Goal: Task Accomplishment & Management: Manage account settings

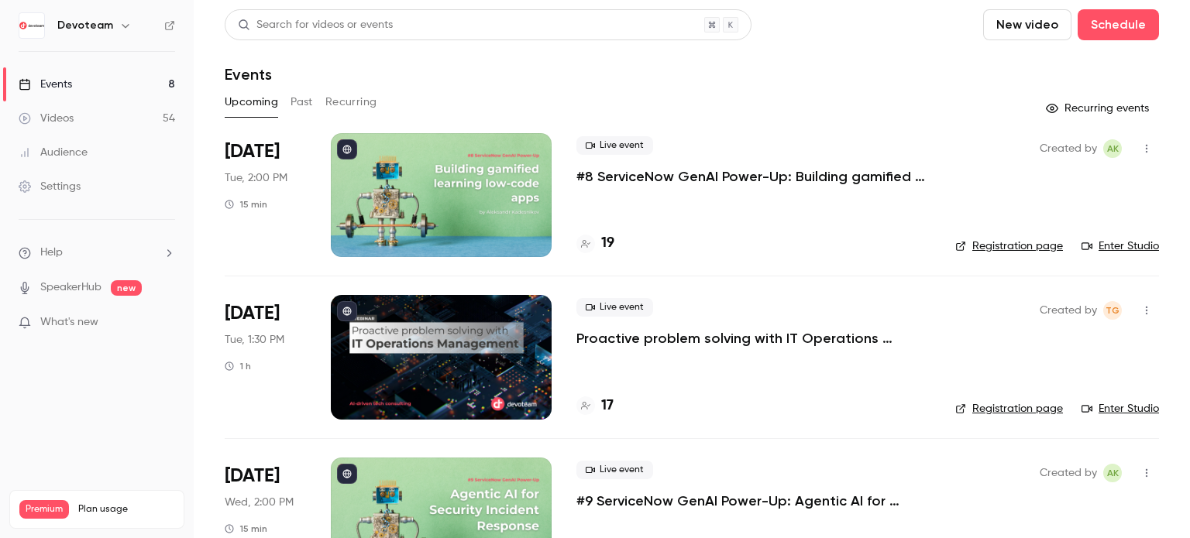
click at [294, 100] on button "Past" at bounding box center [301, 102] width 22 height 25
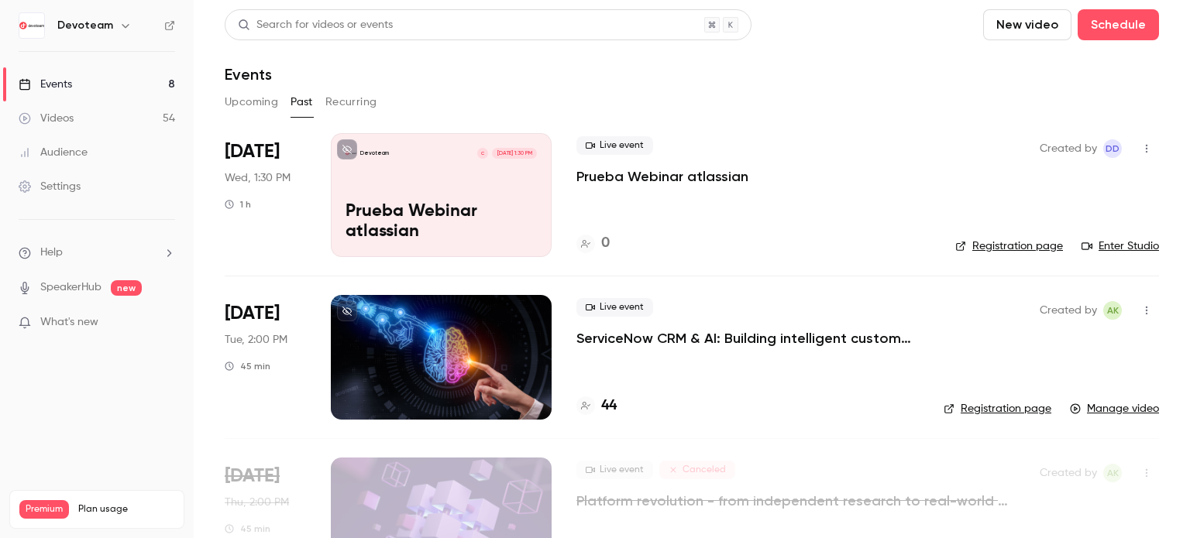
click at [1140, 143] on icon "button" at bounding box center [1146, 148] width 12 height 11
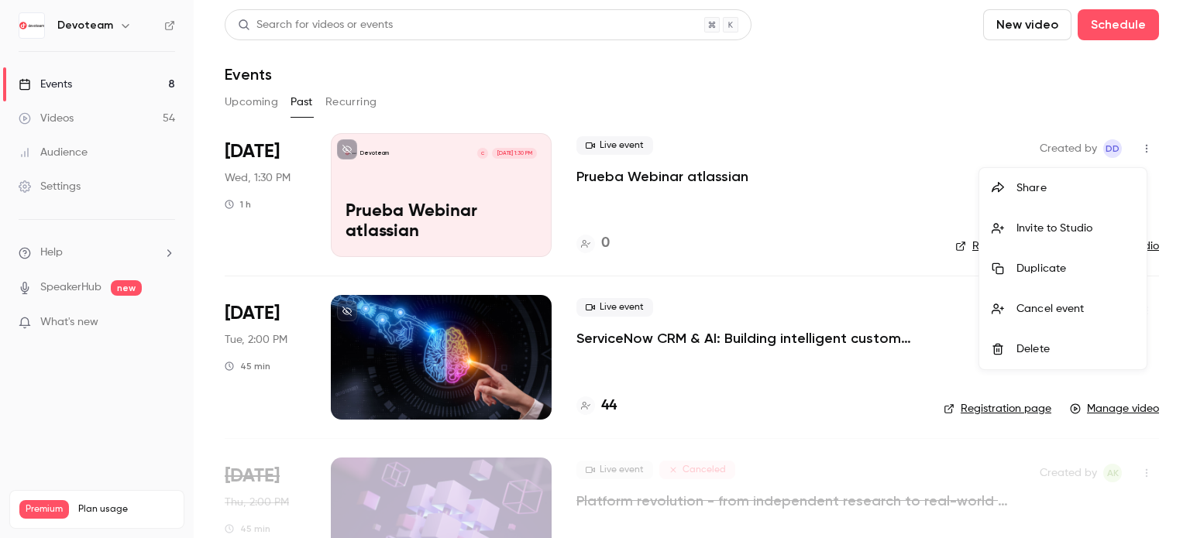
click at [455, 194] on div at bounding box center [595, 269] width 1190 height 538
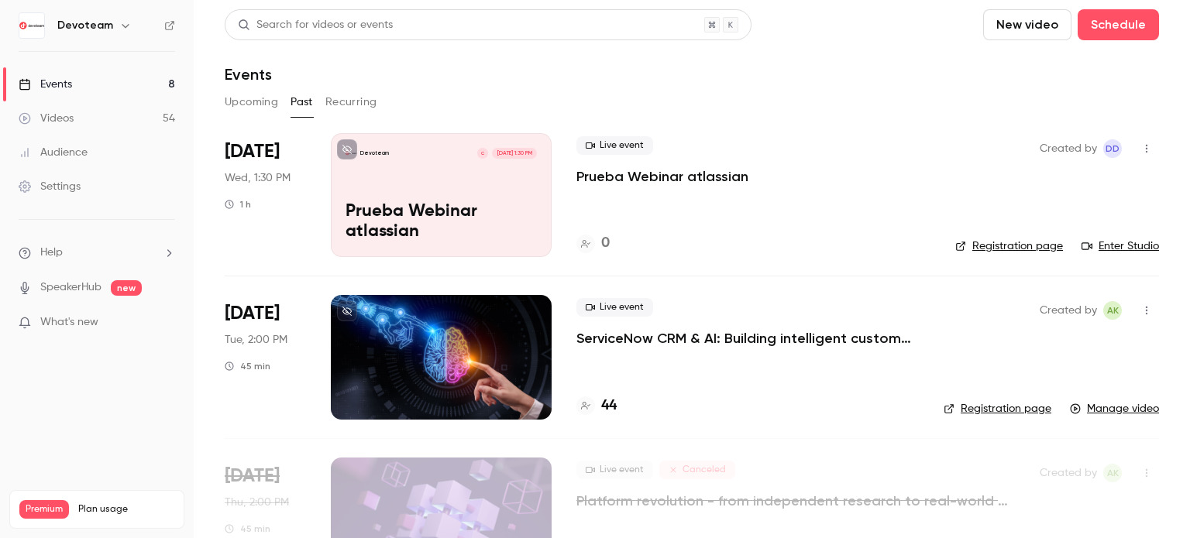
click at [256, 139] on div "[DATE] Wed, 1:30 PM 1 h" at bounding box center [265, 195] width 81 height 124
click at [374, 152] on p "Devoteam" at bounding box center [374, 154] width 29 height 8
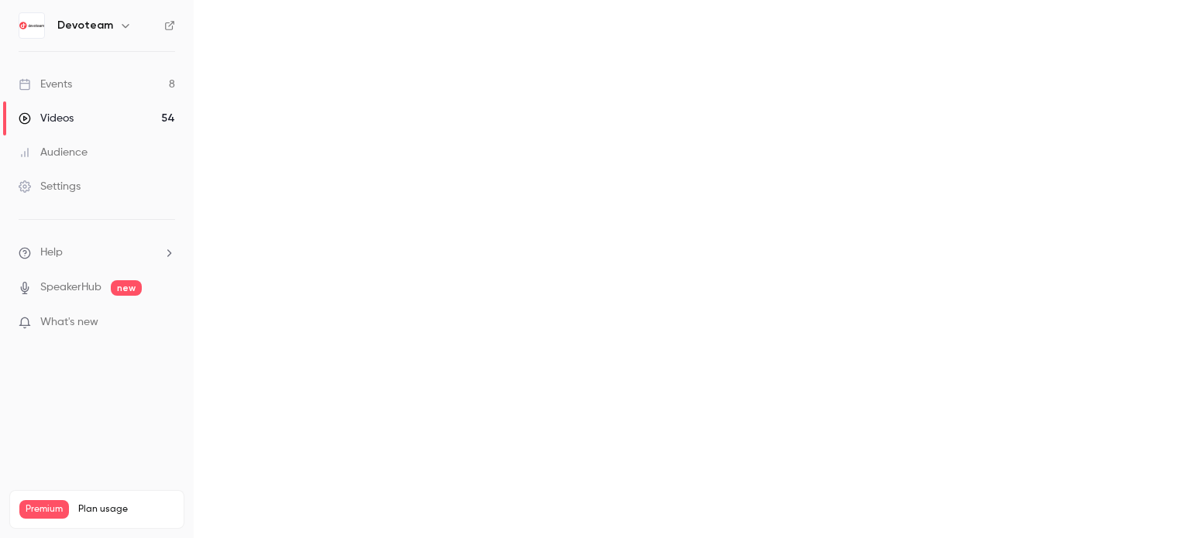
click at [374, 152] on main at bounding box center [692, 269] width 996 height 538
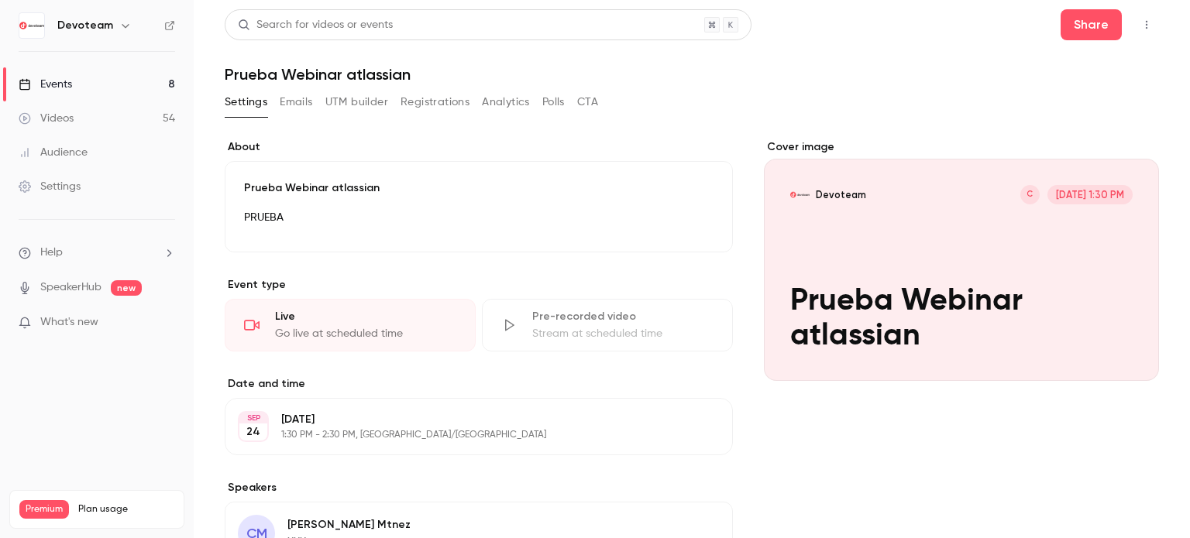
click at [335, 329] on div "Go live at scheduled time" at bounding box center [365, 333] width 181 height 15
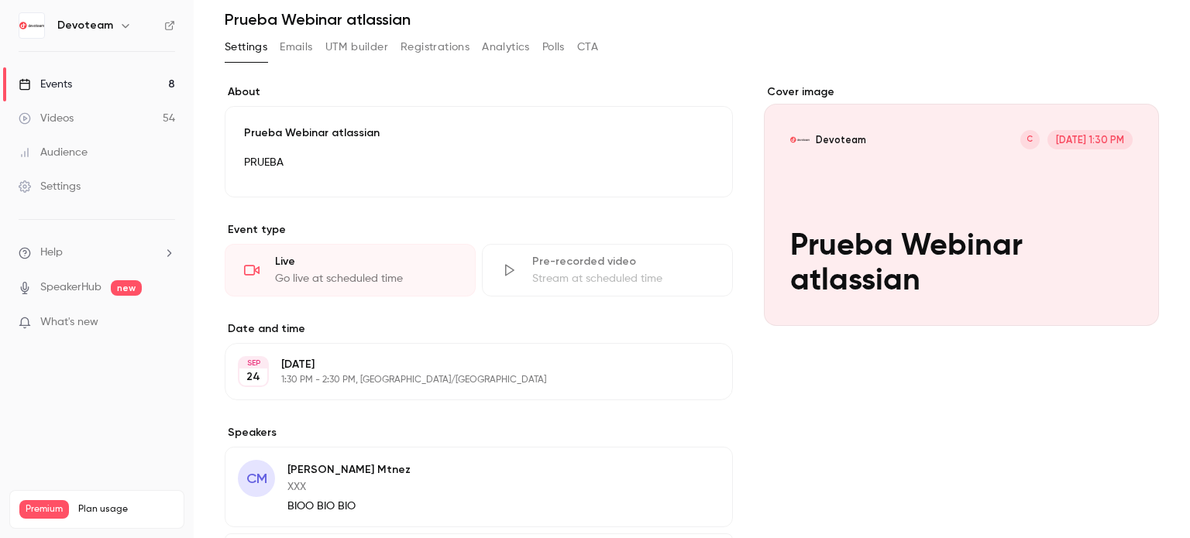
scroll to position [77, 0]
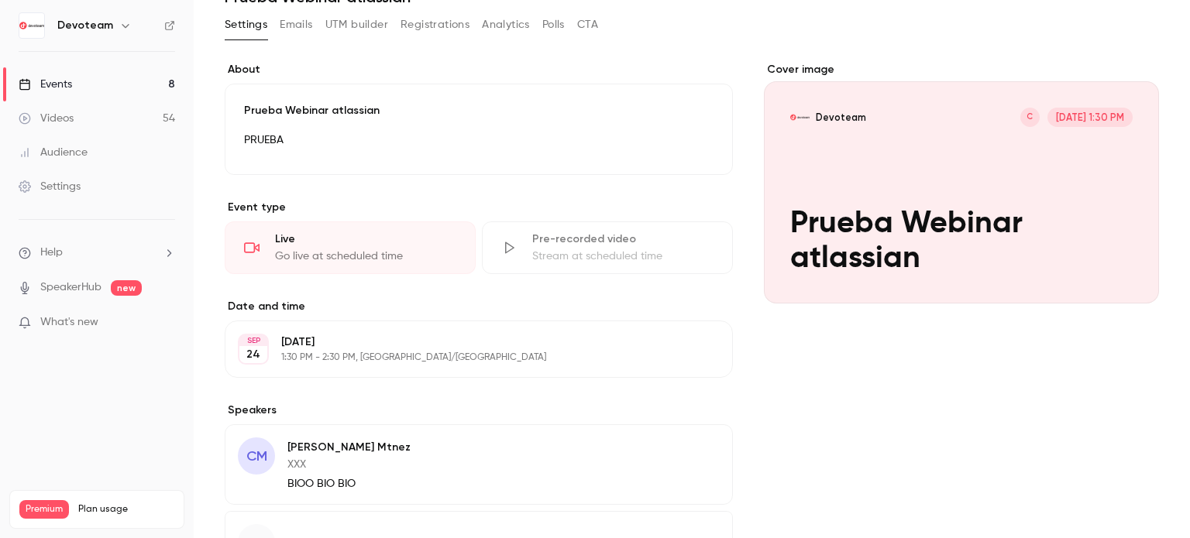
click at [676, 349] on icon "button" at bounding box center [676, 349] width 12 height 12
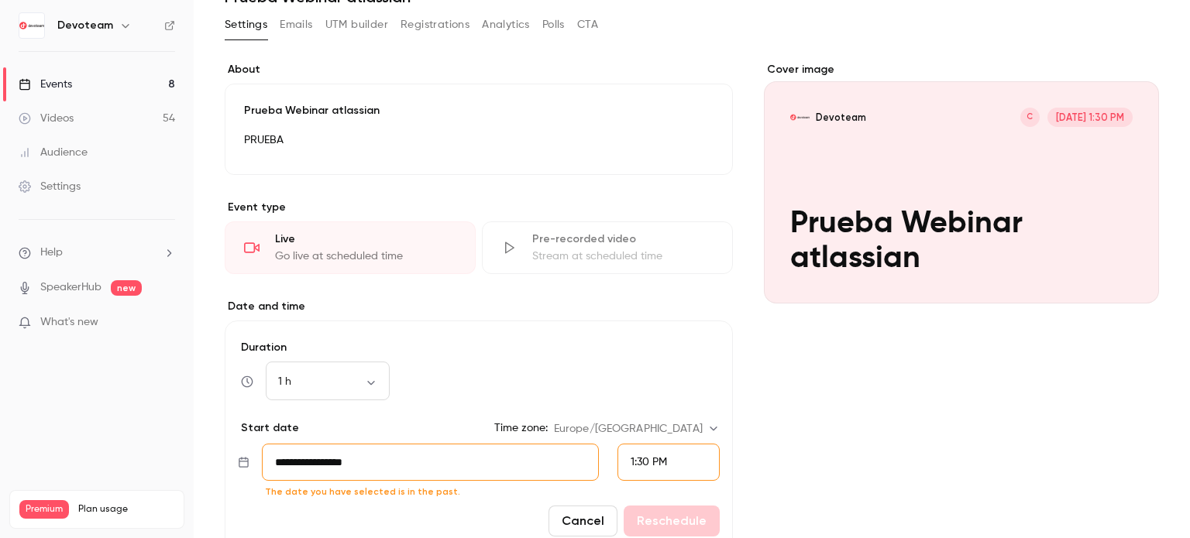
scroll to position [232, 0]
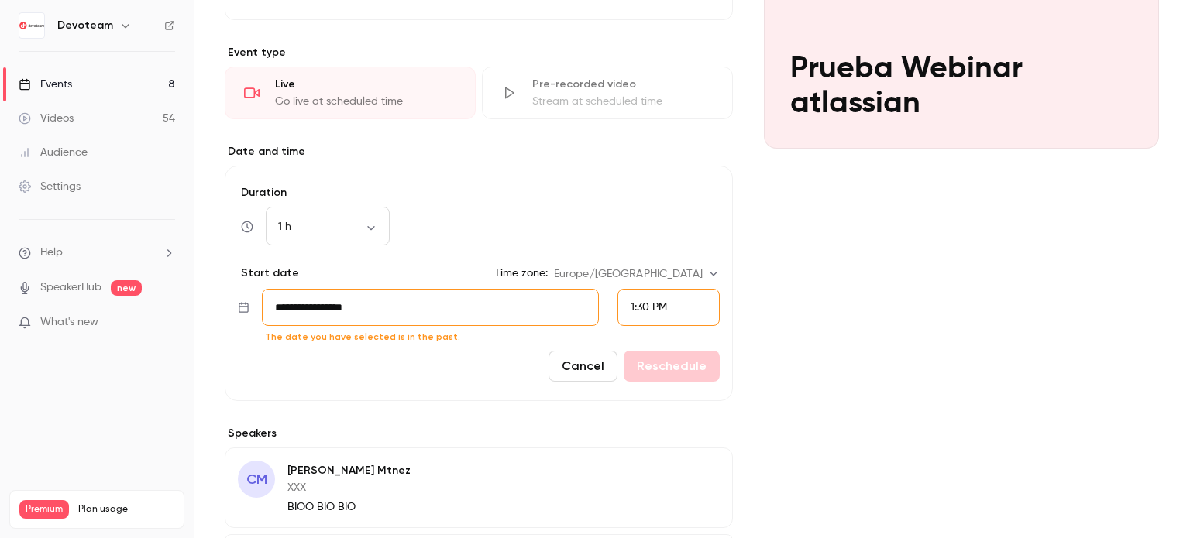
click at [419, 317] on input "**********" at bounding box center [430, 307] width 337 height 37
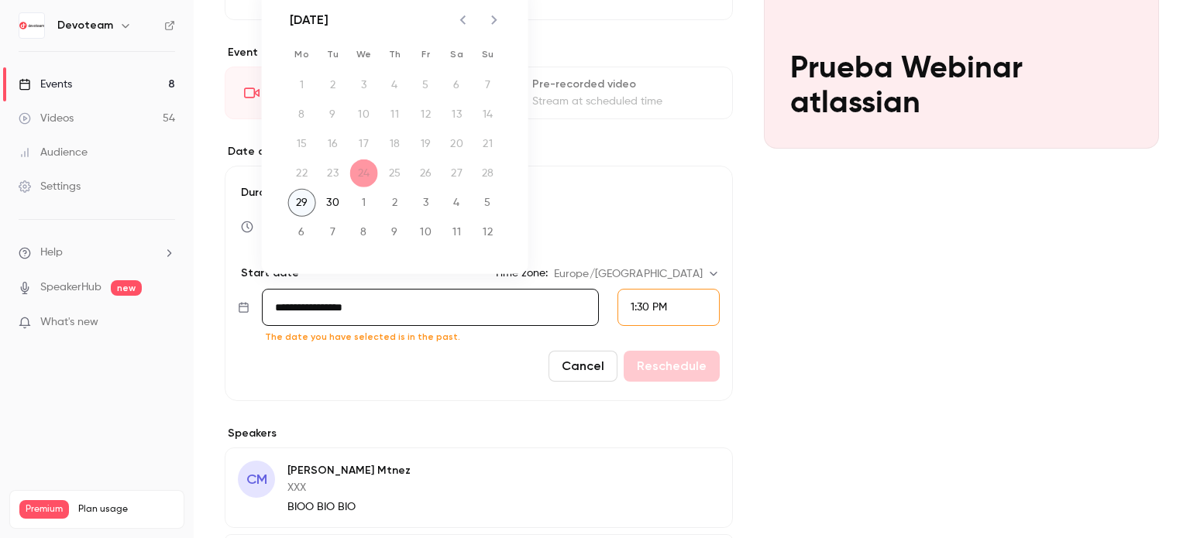
click at [301, 205] on button "29" at bounding box center [302, 203] width 28 height 28
type input "**********"
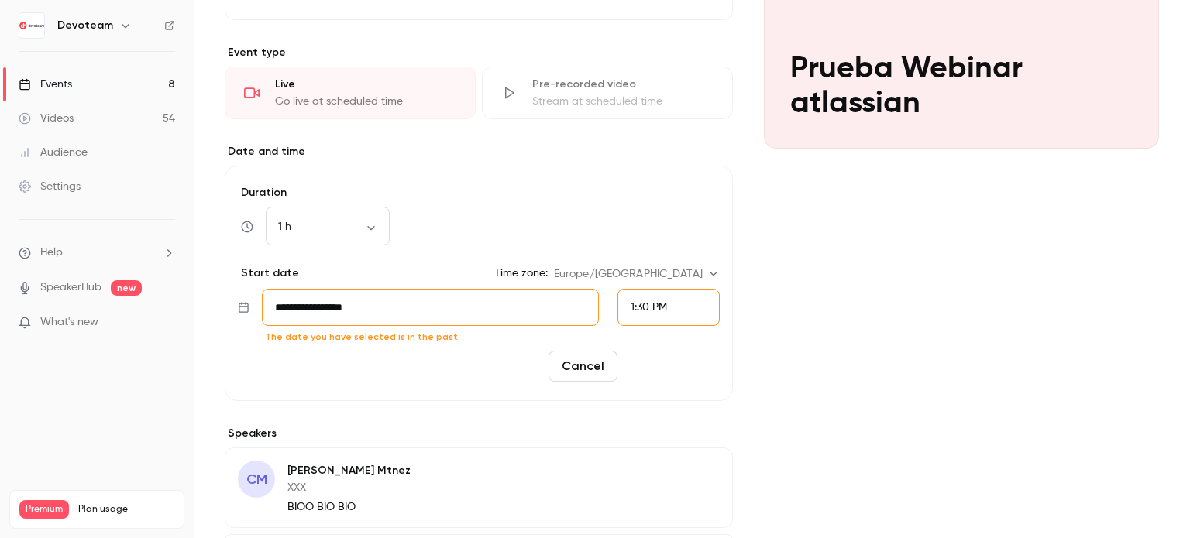
click at [645, 365] on button "Reschedule" at bounding box center [672, 366] width 96 height 31
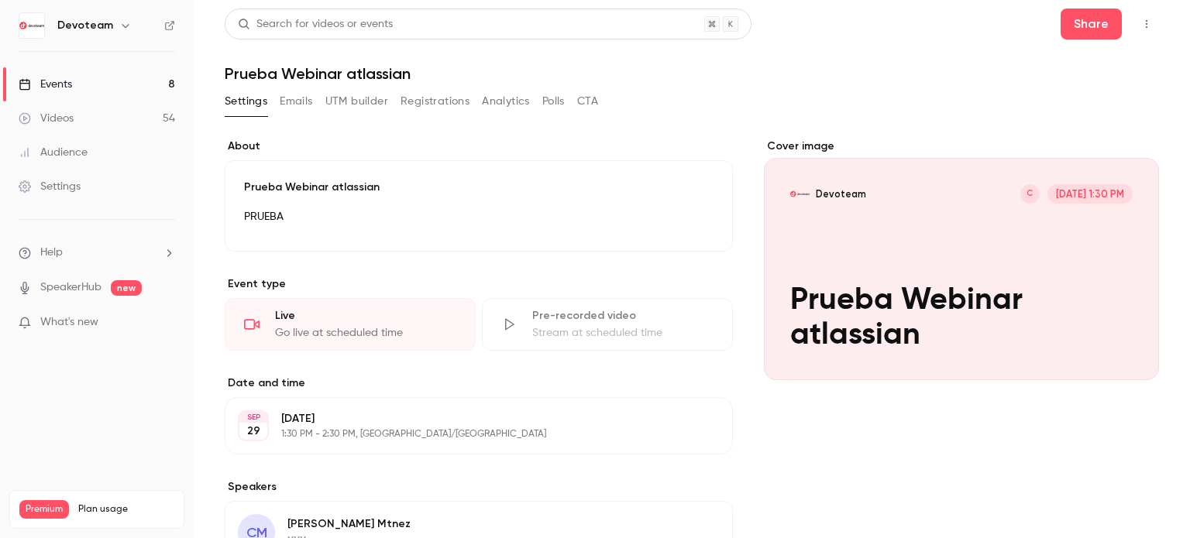
scroll to position [0, 0]
click at [998, 217] on div "Cover image" at bounding box center [961, 260] width 395 height 242
click at [0, 0] on input "Devoteam C [DATE] 1:30 PM Prueba Webinar atlassian" at bounding box center [0, 0] width 0 height 0
click at [1087, 33] on button "Share" at bounding box center [1091, 24] width 61 height 31
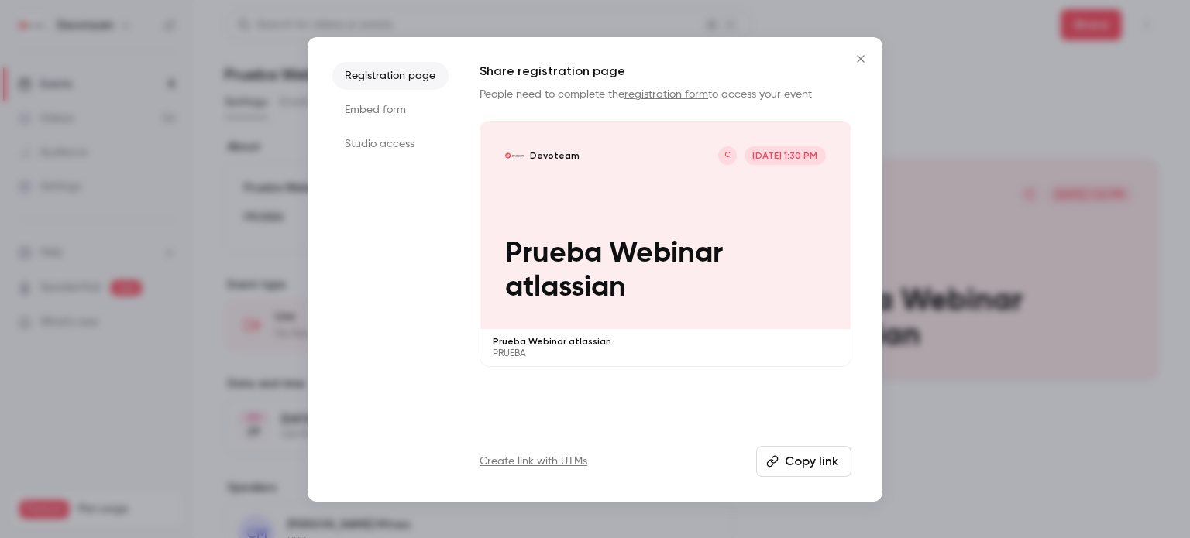
click at [858, 58] on icon "Close" at bounding box center [860, 59] width 19 height 12
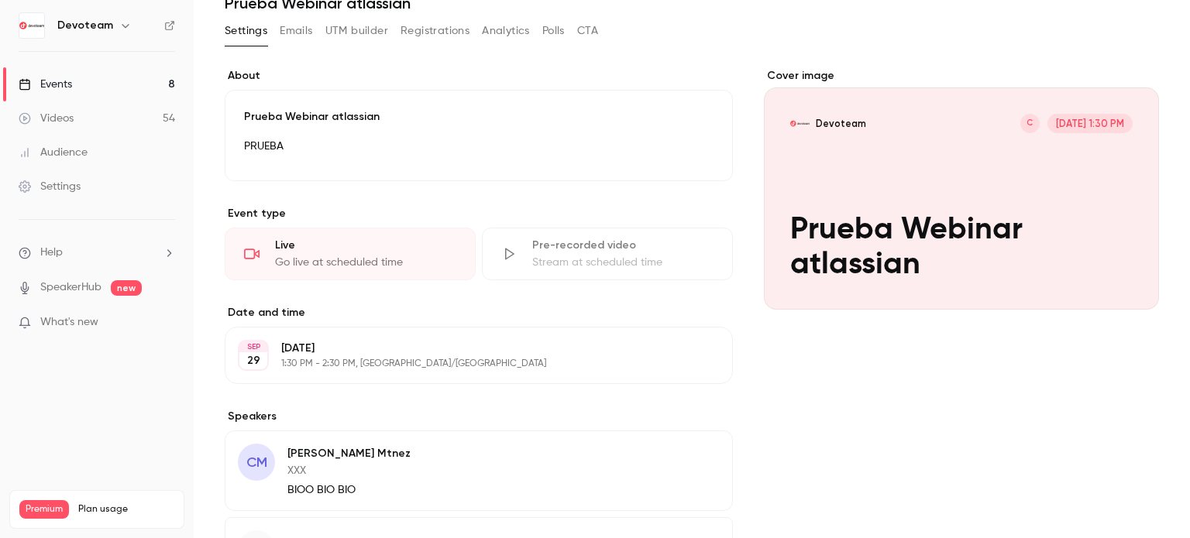
scroll to position [208, 0]
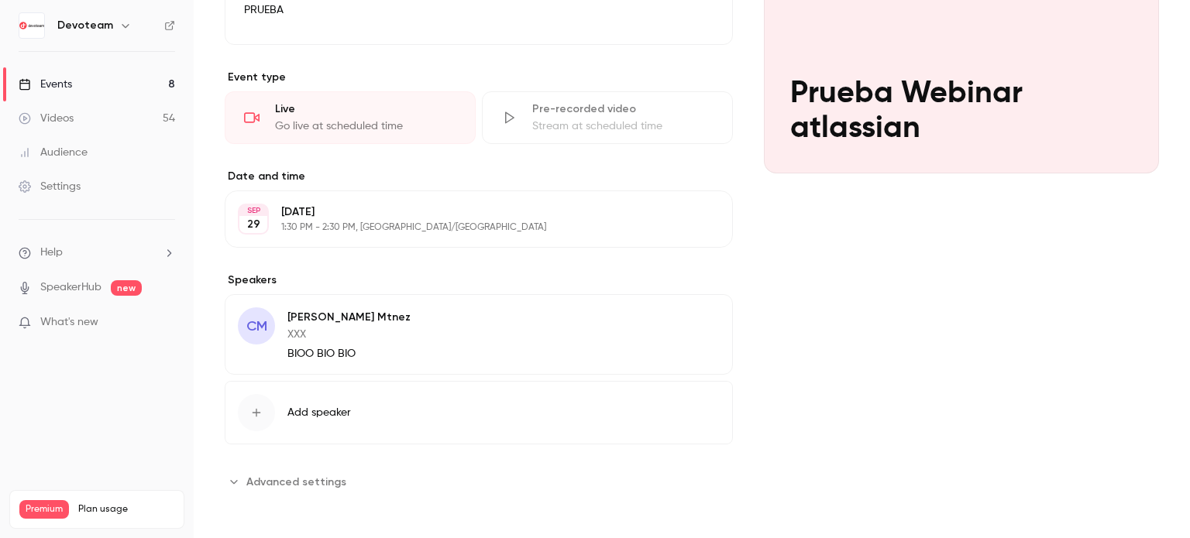
click at [260, 409] on icon "button" at bounding box center [256, 413] width 12 height 12
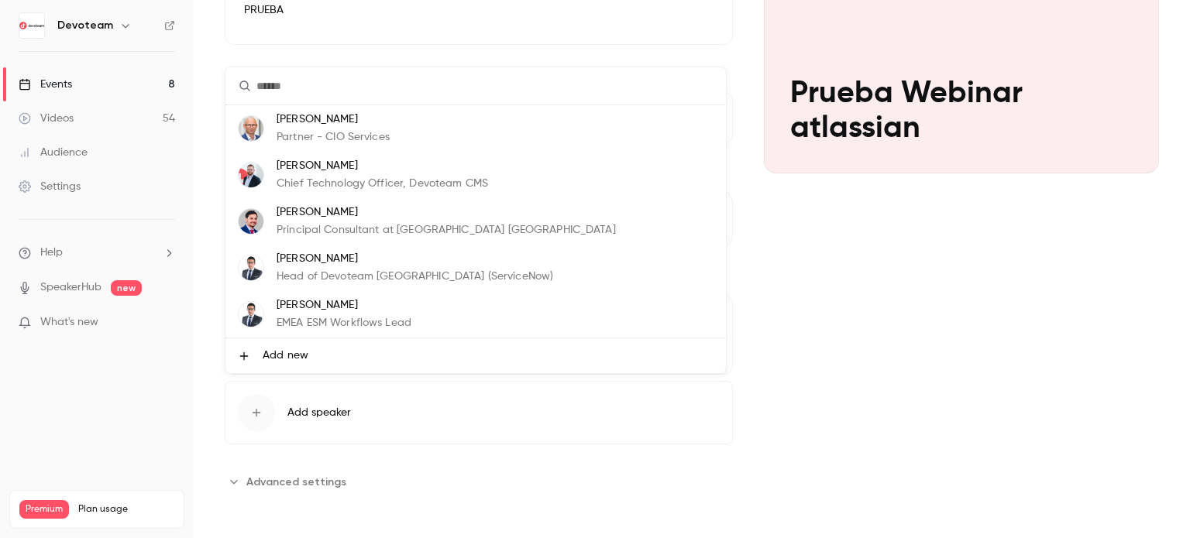
click at [363, 91] on input "text" at bounding box center [475, 85] width 500 height 37
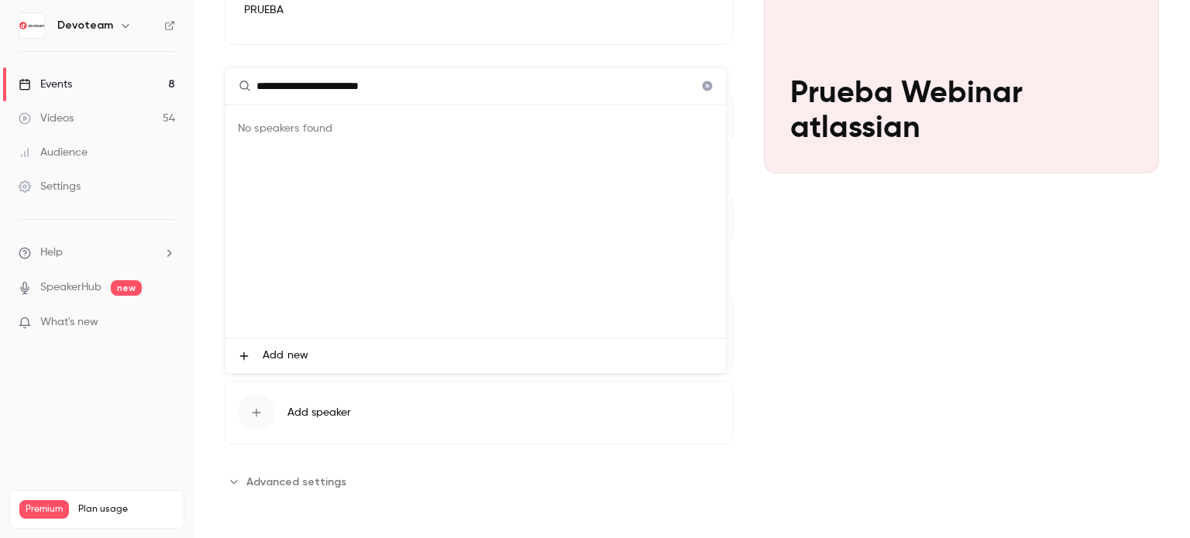
drag, startPoint x: 418, startPoint y: 83, endPoint x: 87, endPoint y: 87, distance: 330.8
click at [87, 86] on div "**********" at bounding box center [595, 269] width 1190 height 538
type input "**"
click at [383, 118] on li "CM [PERSON_NAME] ceo" at bounding box center [475, 128] width 500 height 46
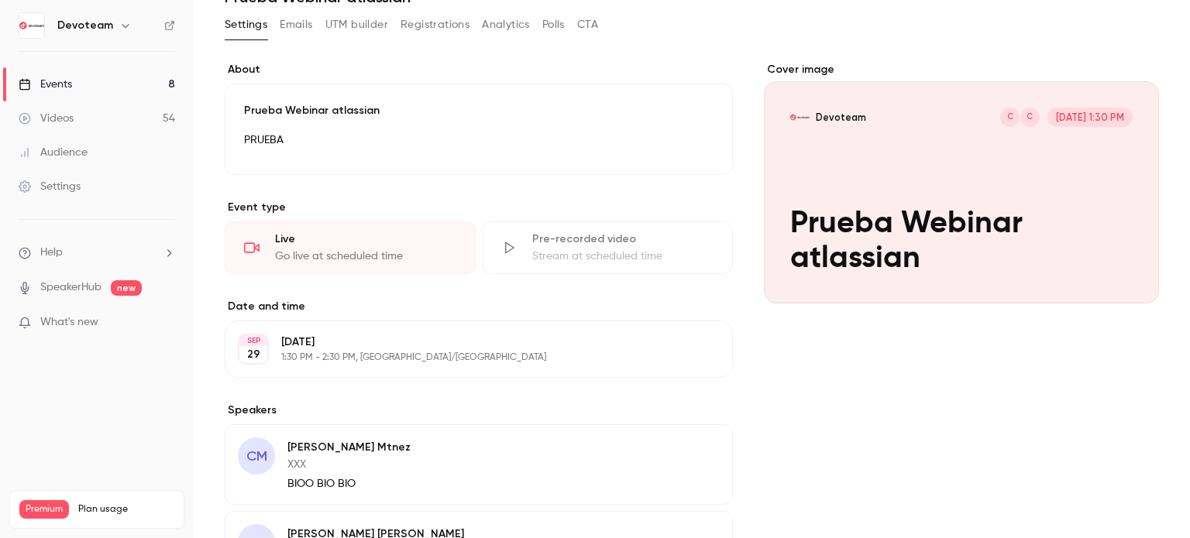
scroll to position [294, 0]
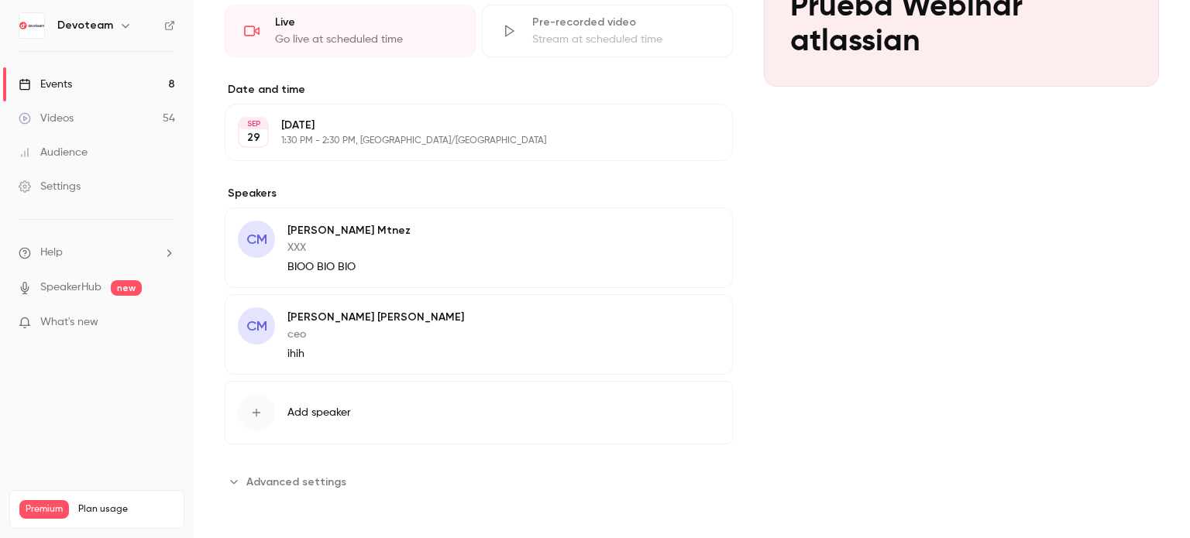
click at [261, 411] on icon "button" at bounding box center [256, 413] width 12 height 12
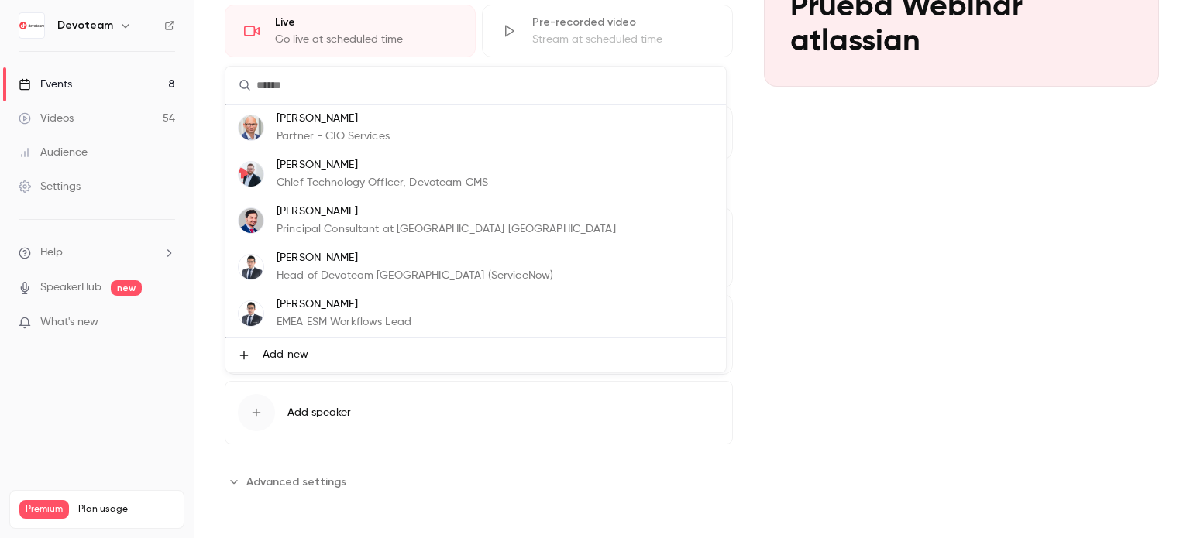
click at [335, 87] on input "text" at bounding box center [475, 85] width 500 height 37
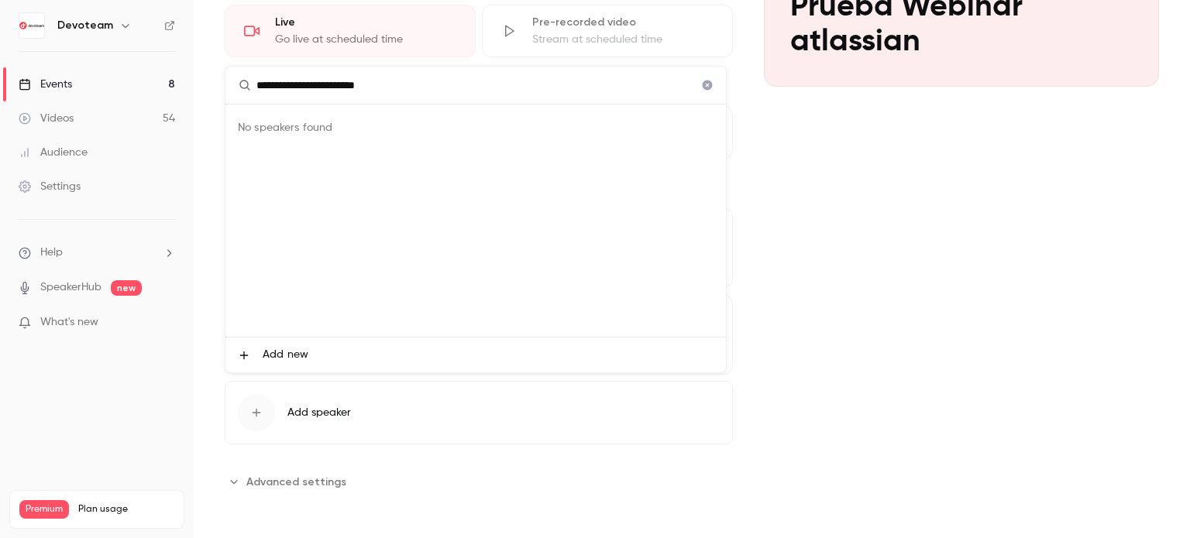
type input "**********"
click at [496, 182] on div "No speakers found" at bounding box center [475, 221] width 500 height 232
click at [260, 431] on div at bounding box center [595, 269] width 1190 height 538
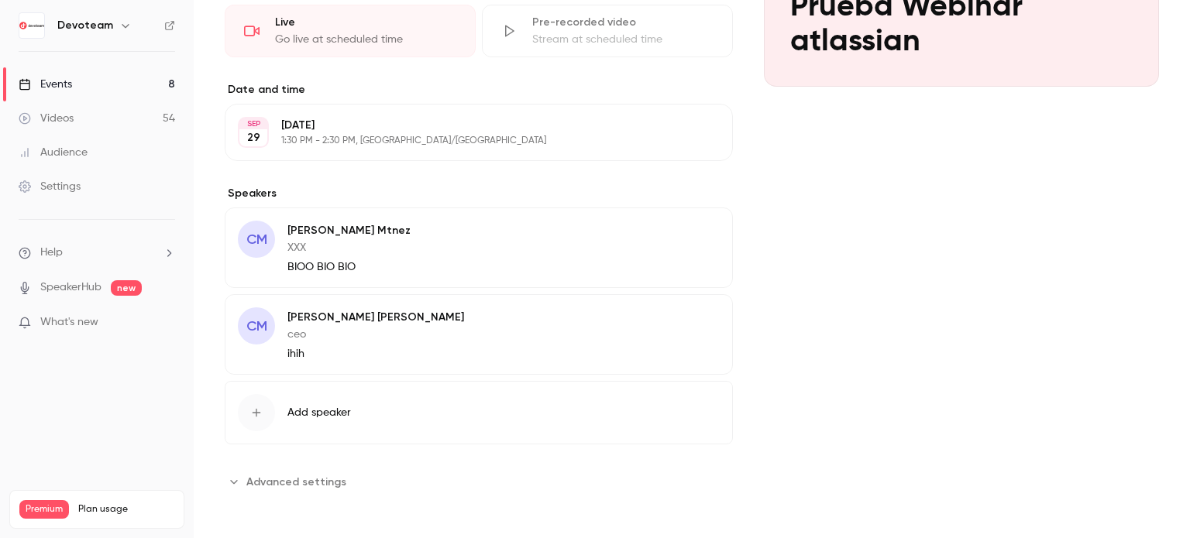
click at [268, 475] on span "Advanced settings" at bounding box center [296, 482] width 100 height 16
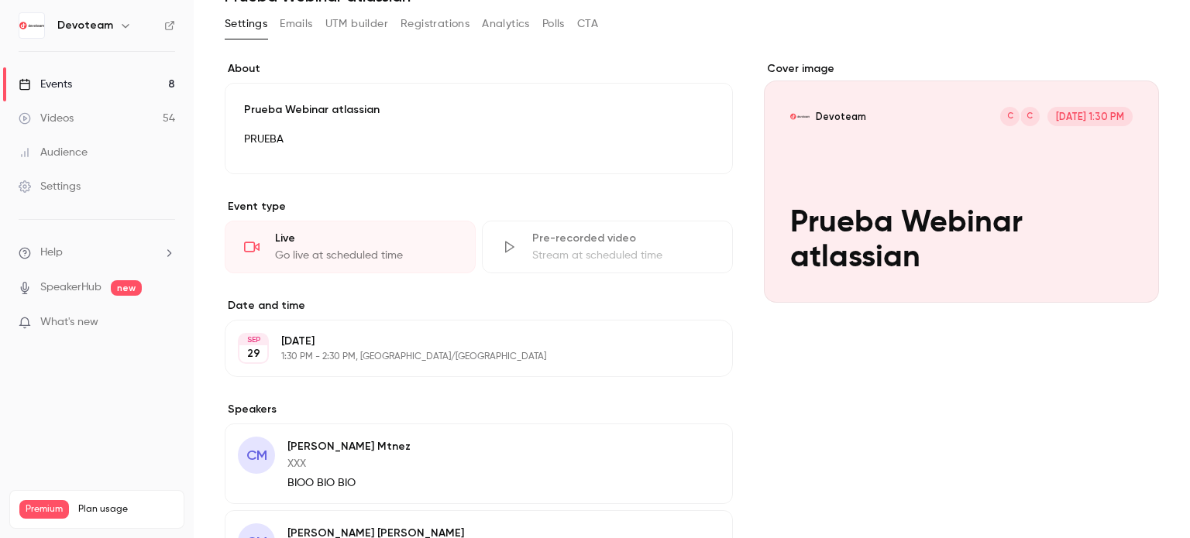
scroll to position [51, 0]
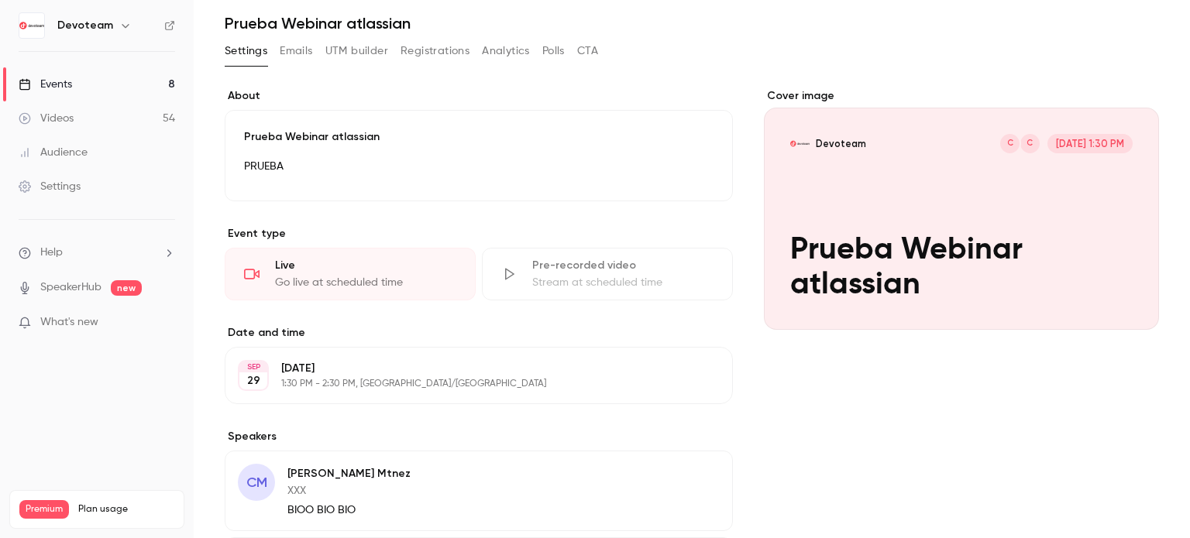
click at [290, 53] on button "Emails" at bounding box center [296, 51] width 33 height 25
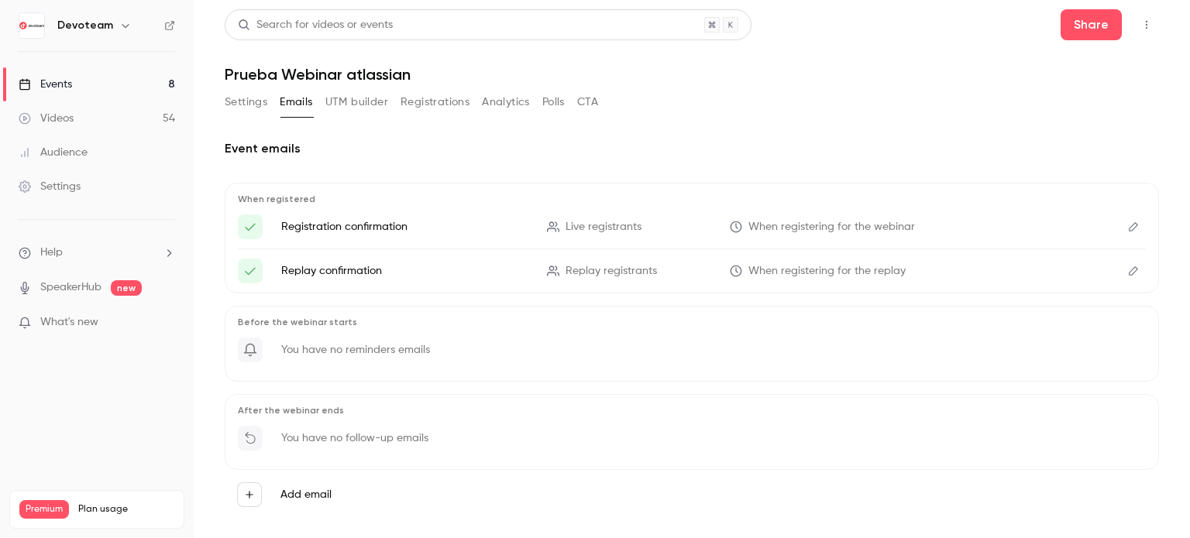
click at [346, 101] on button "UTM builder" at bounding box center [356, 102] width 63 height 25
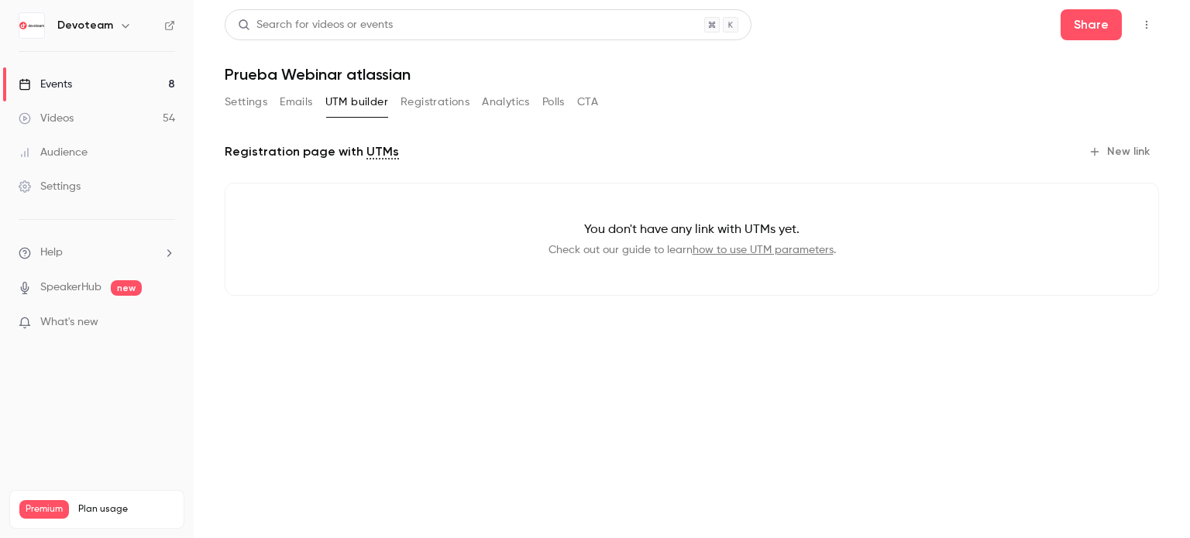
click at [1112, 154] on button "New link" at bounding box center [1120, 151] width 77 height 25
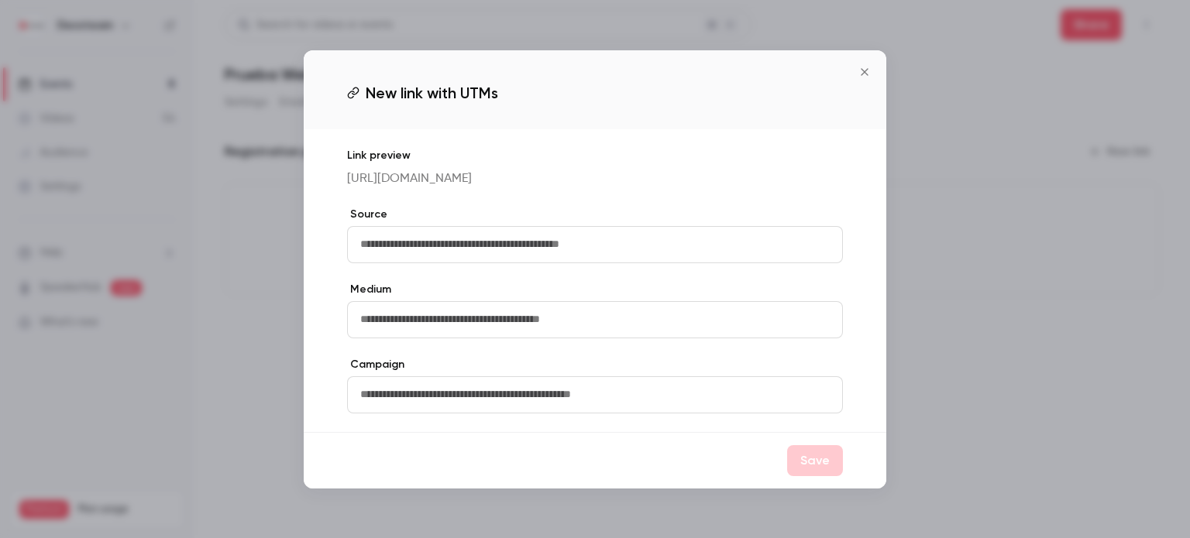
click at [461, 249] on input "text" at bounding box center [595, 244] width 496 height 37
click at [437, 245] on input "text" at bounding box center [595, 244] width 496 height 37
type input "********"
click at [406, 327] on input "text" at bounding box center [595, 319] width 496 height 37
type input "******"
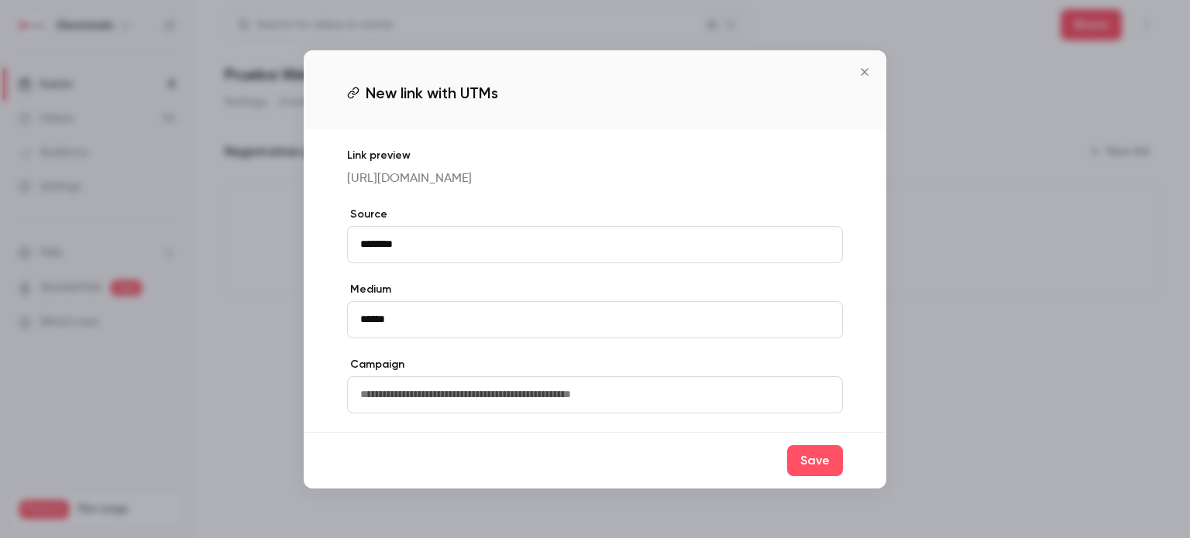
click at [416, 395] on input "text" at bounding box center [595, 394] width 496 height 37
type input "*********"
click at [809, 470] on button "Save" at bounding box center [815, 460] width 56 height 31
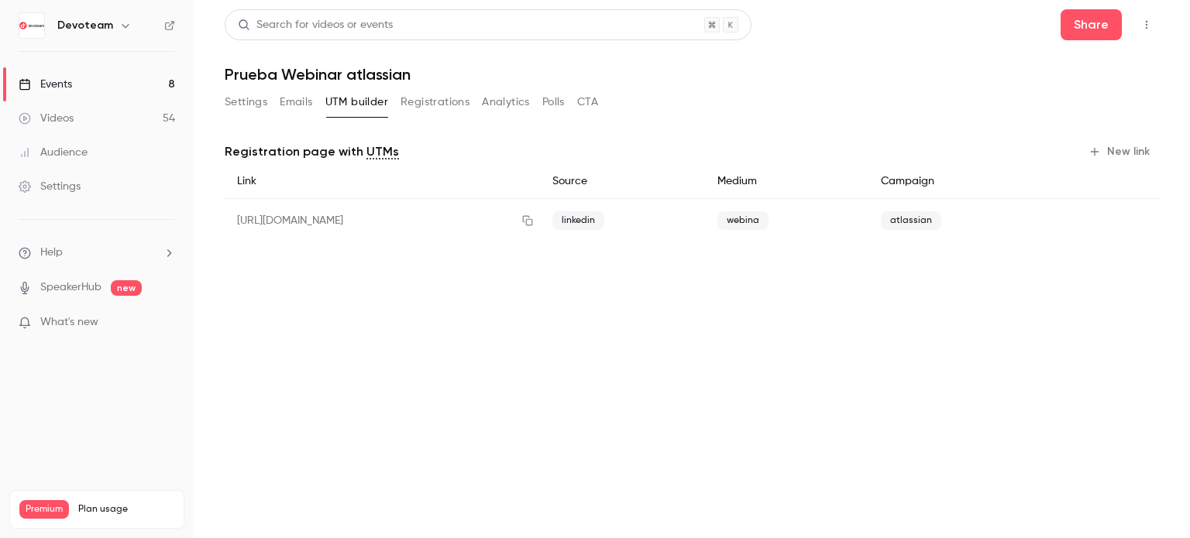
click at [440, 95] on button "Registrations" at bounding box center [435, 102] width 69 height 25
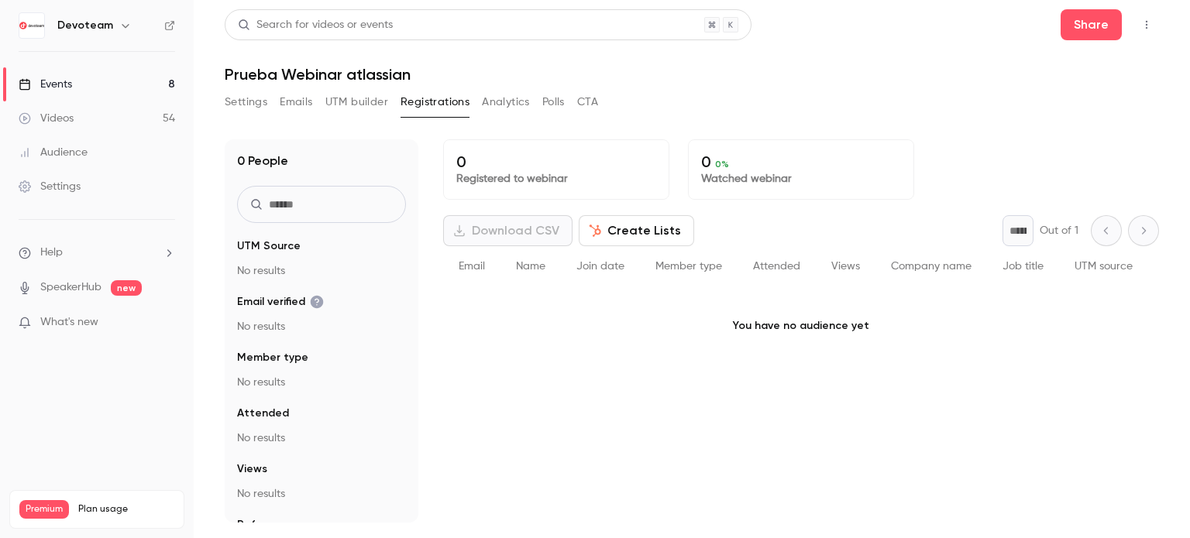
click at [1148, 30] on button "button" at bounding box center [1146, 24] width 25 height 25
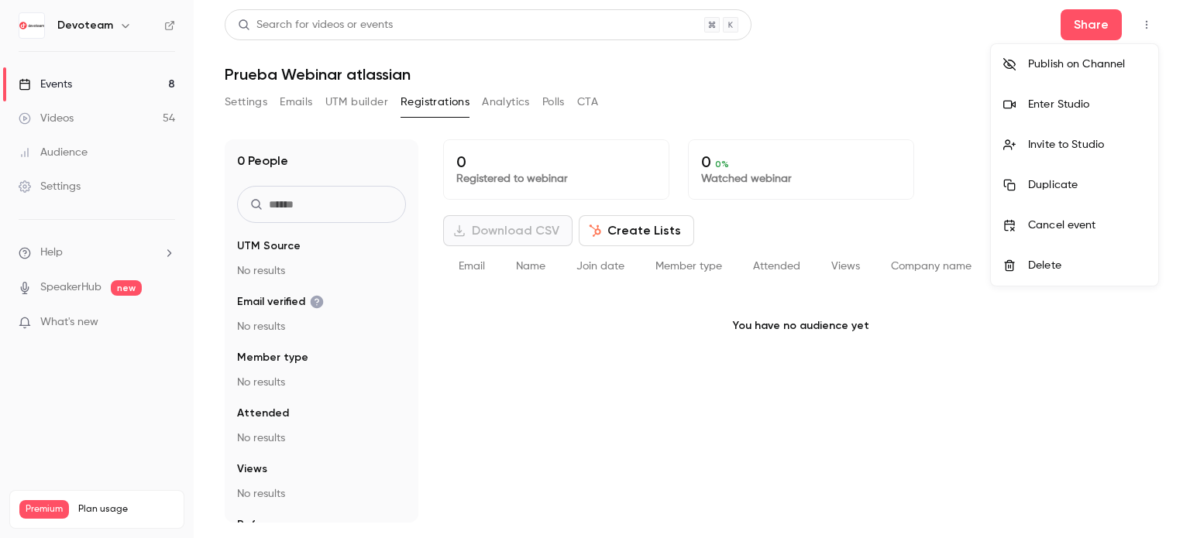
click at [1089, 151] on div "Invite to Studio" at bounding box center [1087, 144] width 118 height 15
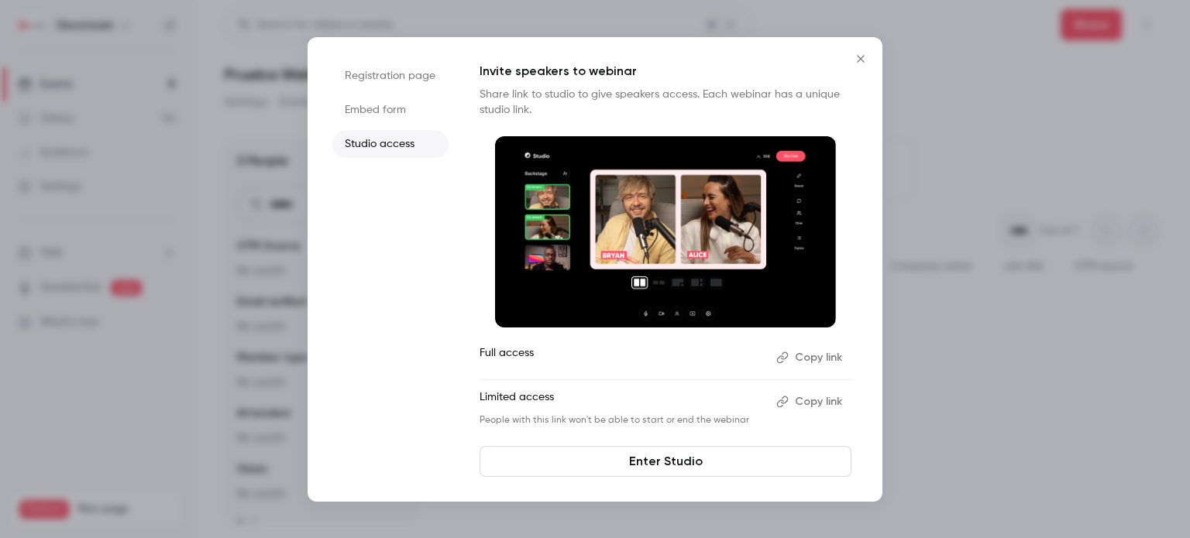
click at [799, 352] on button "Copy link" at bounding box center [810, 358] width 81 height 25
click at [674, 467] on link "Enter Studio" at bounding box center [666, 461] width 372 height 31
click at [860, 57] on icon "Close" at bounding box center [860, 58] width 7 height 7
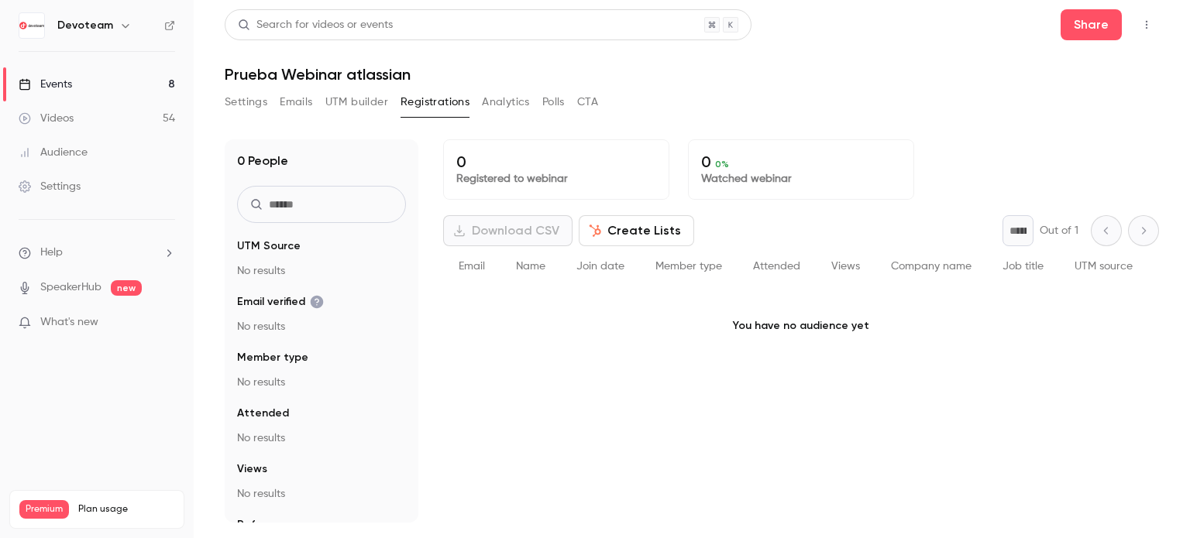
click at [248, 102] on button "Settings" at bounding box center [246, 102] width 43 height 25
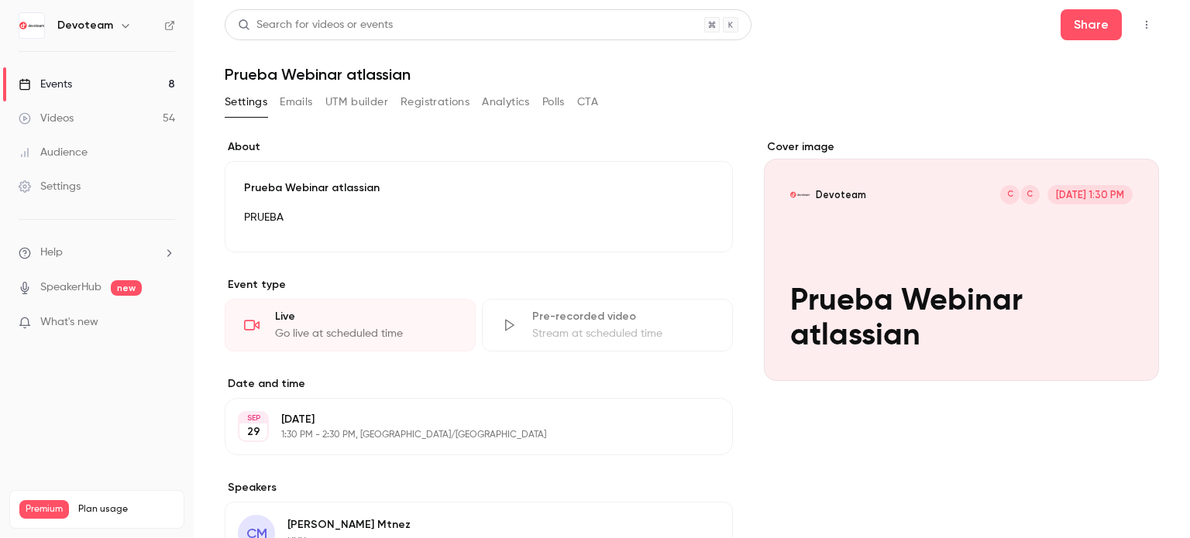
click at [1134, 18] on button "button" at bounding box center [1146, 24] width 25 height 25
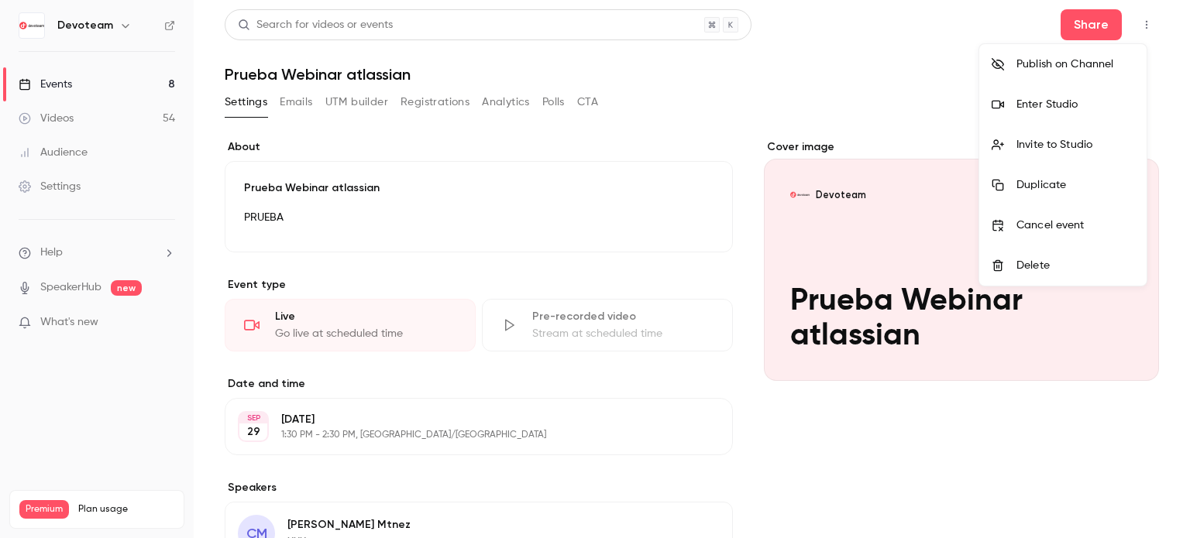
click at [290, 107] on div at bounding box center [595, 269] width 1190 height 538
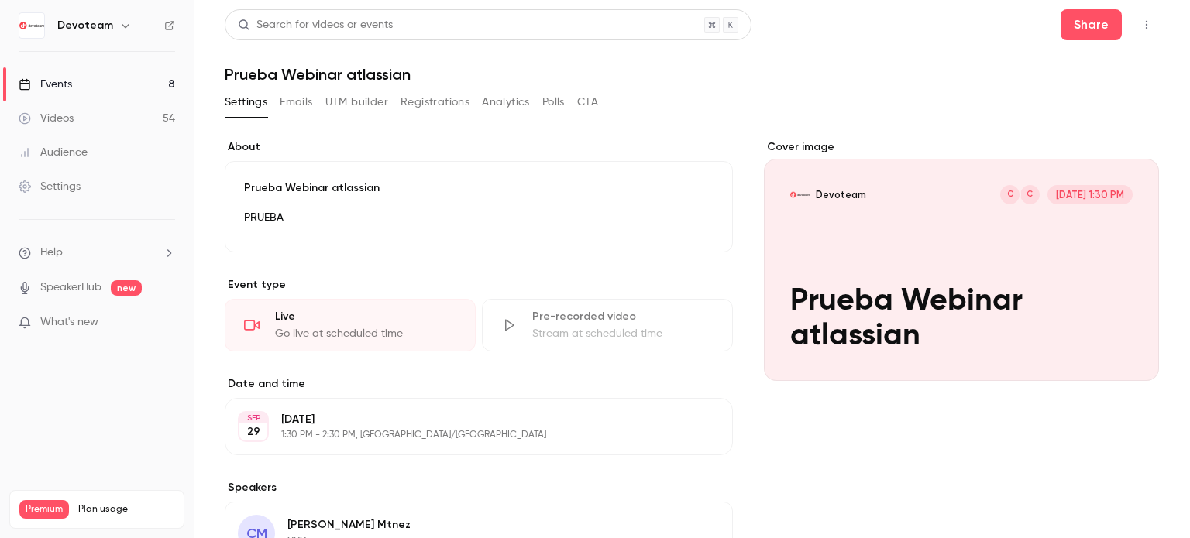
click at [428, 99] on button "Registrations" at bounding box center [435, 102] width 69 height 25
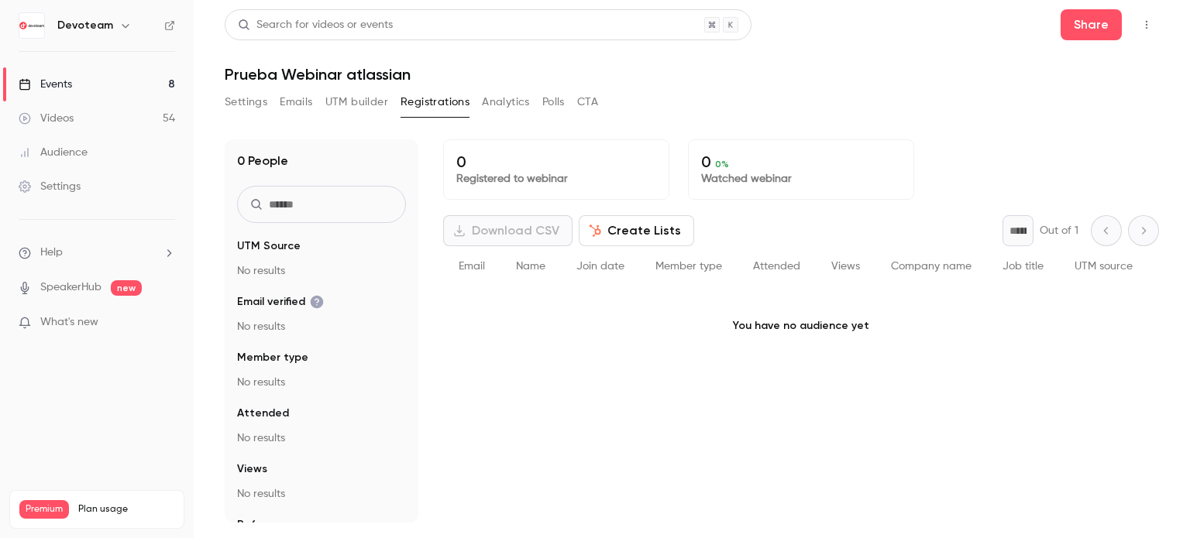
click at [539, 267] on span "Name" at bounding box center [530, 266] width 29 height 11
click at [344, 98] on button "UTM builder" at bounding box center [356, 102] width 63 height 25
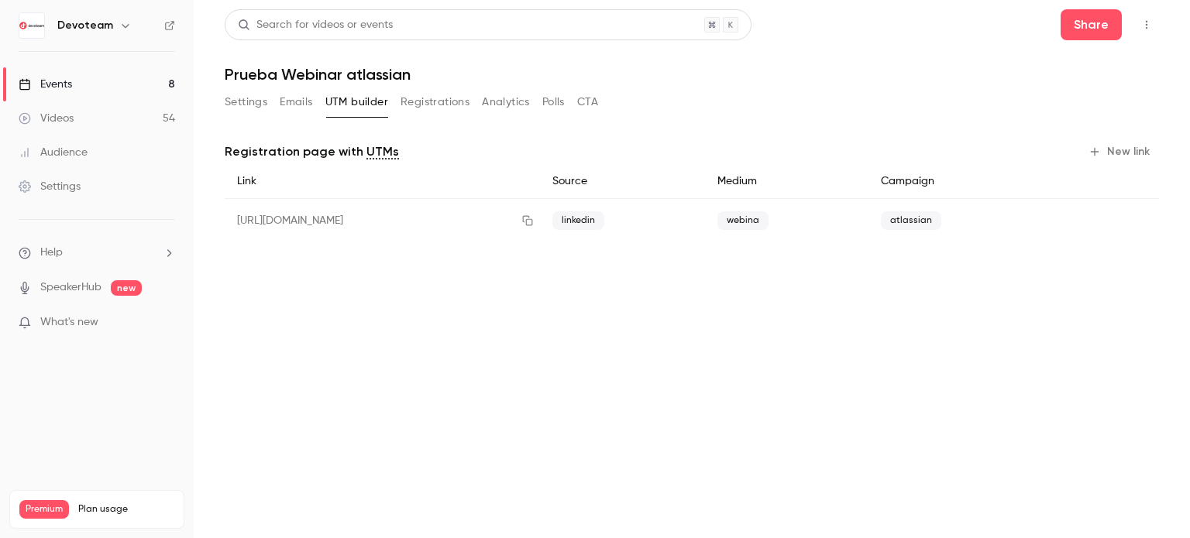
click at [288, 105] on button "Emails" at bounding box center [296, 102] width 33 height 25
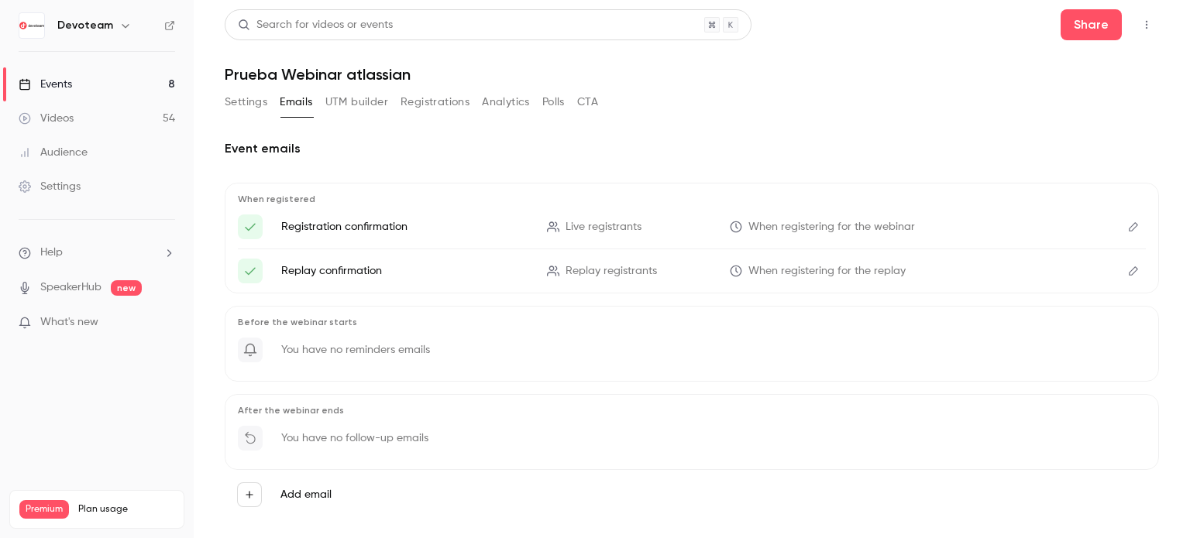
click at [242, 105] on button "Settings" at bounding box center [246, 102] width 43 height 25
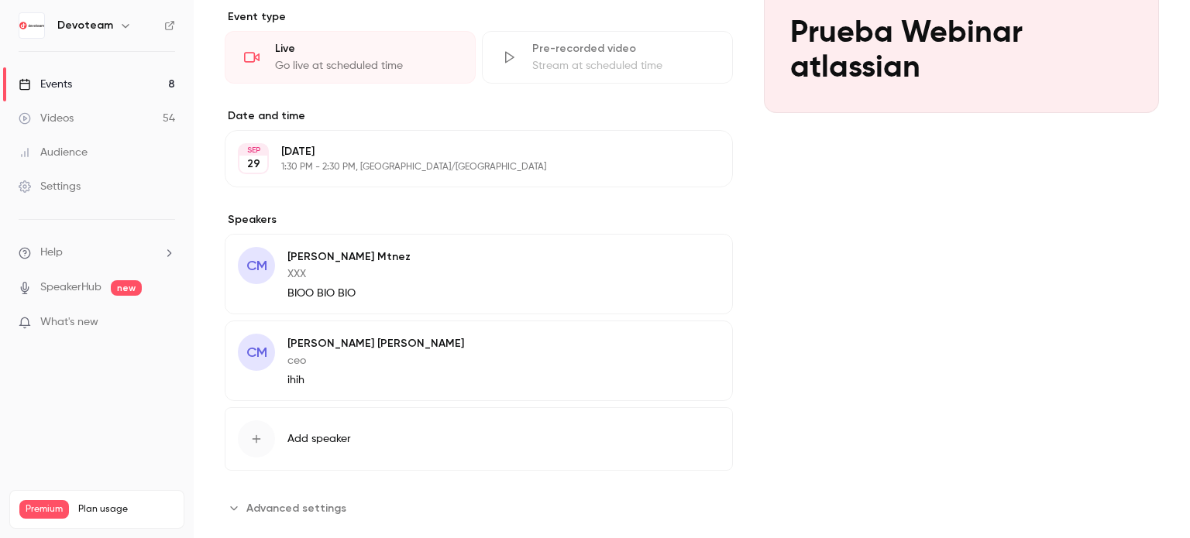
scroll to position [294, 0]
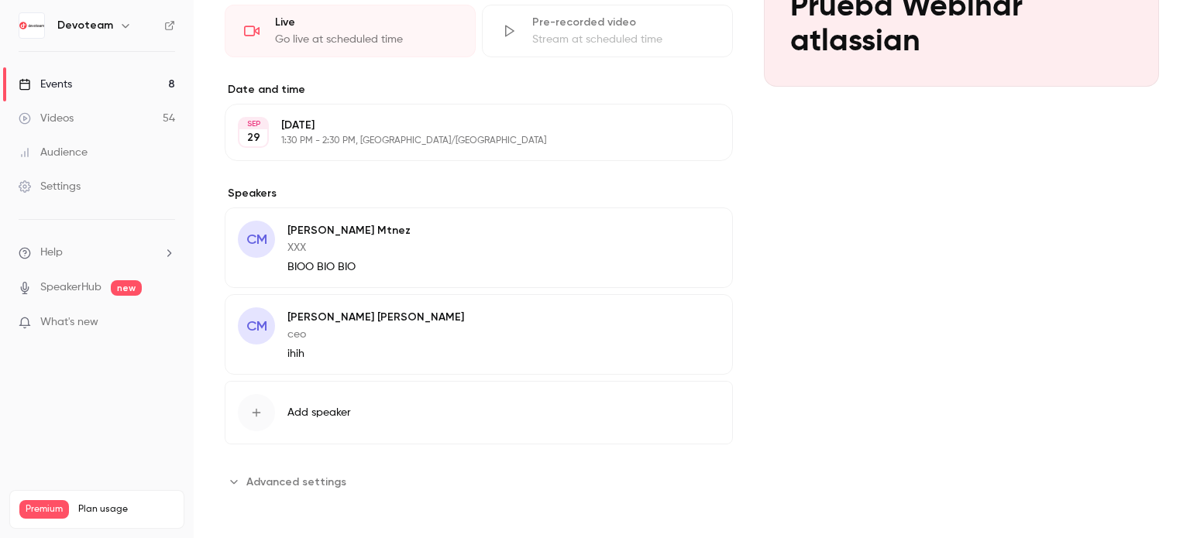
click at [301, 474] on span "Advanced settings" at bounding box center [296, 482] width 100 height 16
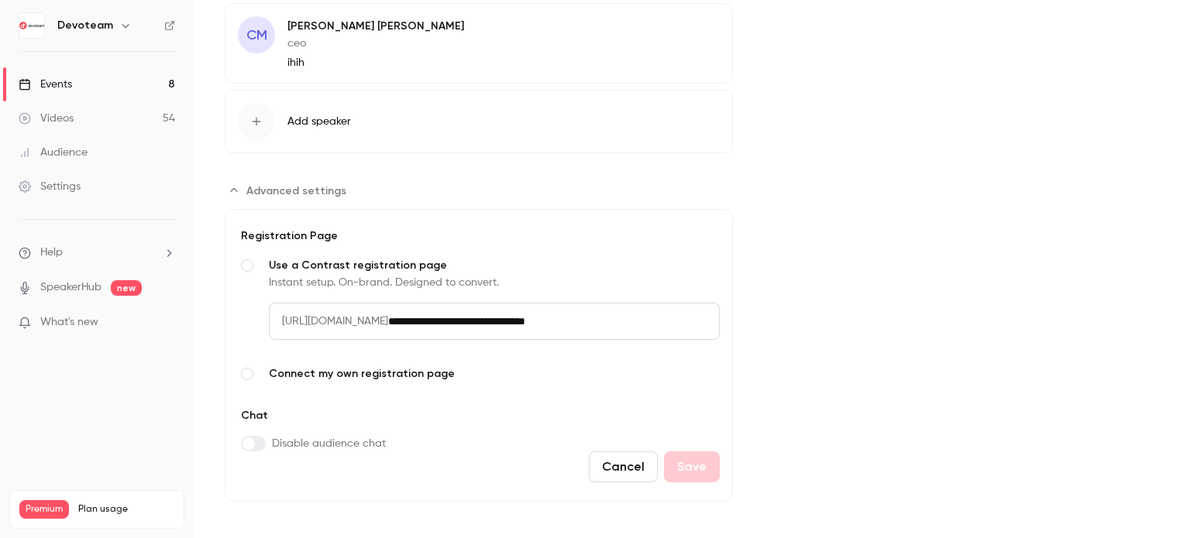
scroll to position [593, 0]
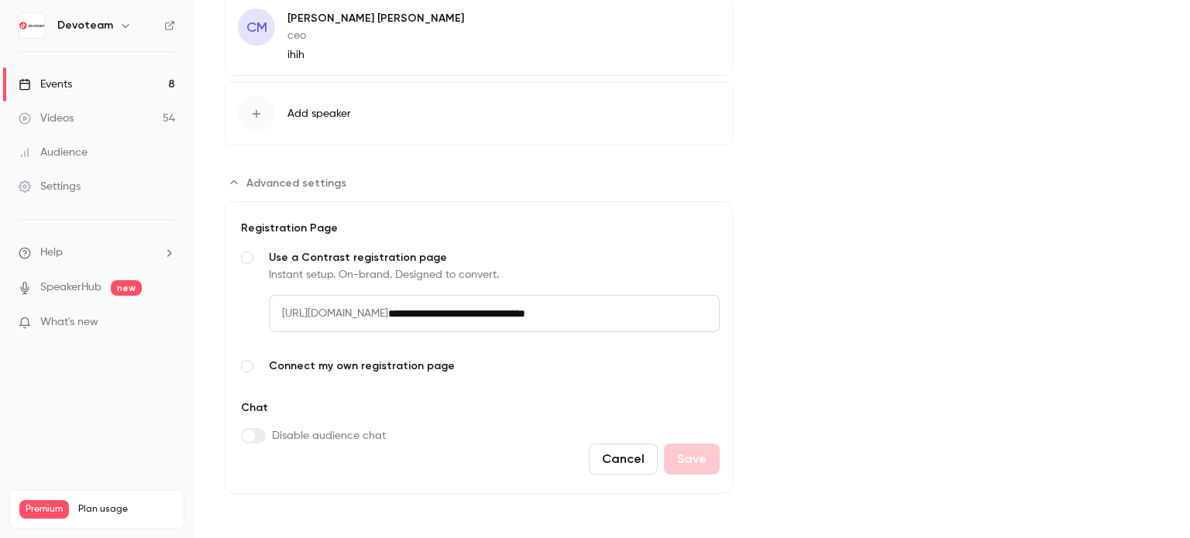
click at [248, 366] on span "Advanced settings" at bounding box center [247, 366] width 12 height 12
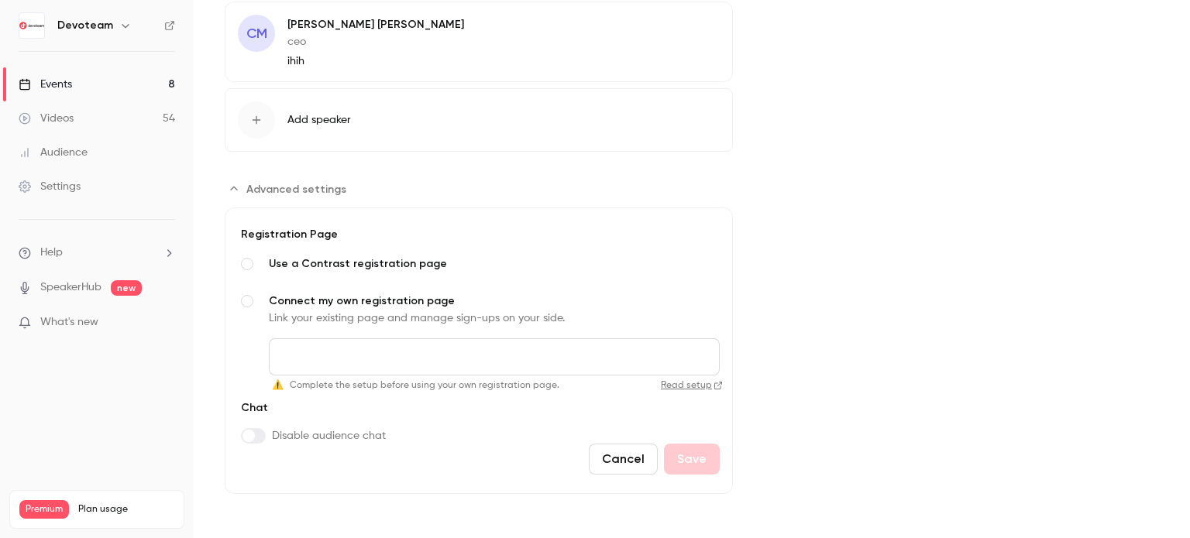
click at [280, 263] on span "Use a Contrast registration page" at bounding box center [494, 263] width 451 height 15
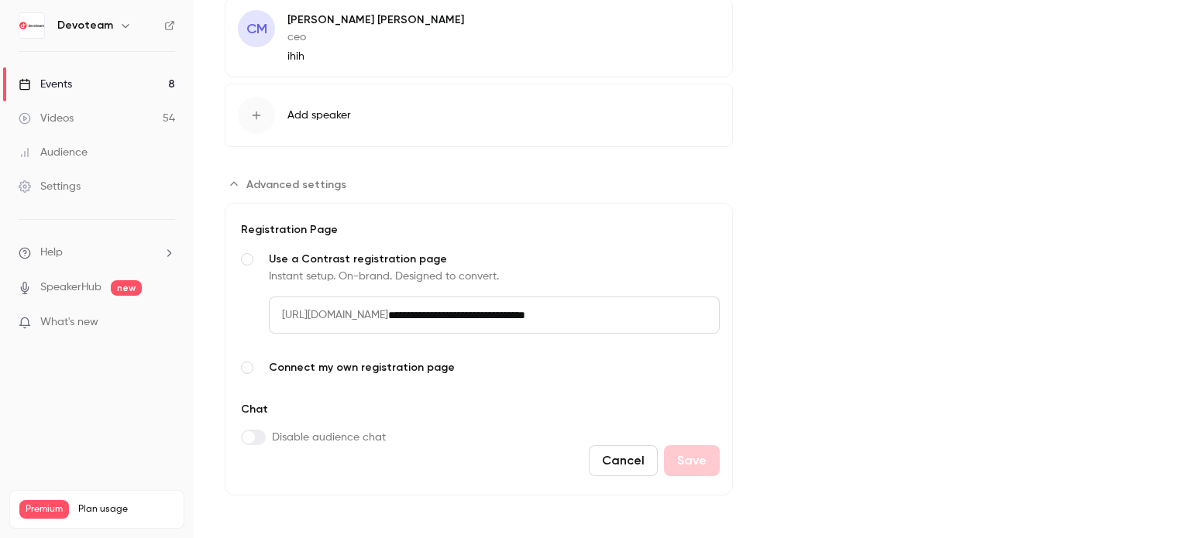
scroll to position [593, 0]
drag, startPoint x: 682, startPoint y: 315, endPoint x: 290, endPoint y: 314, distance: 392.8
click at [269, 312] on div "**********" at bounding box center [494, 313] width 451 height 37
click at [548, 310] on input "**********" at bounding box center [554, 313] width 332 height 37
click at [302, 316] on span "[URL][DOMAIN_NAME]" at bounding box center [328, 313] width 119 height 37
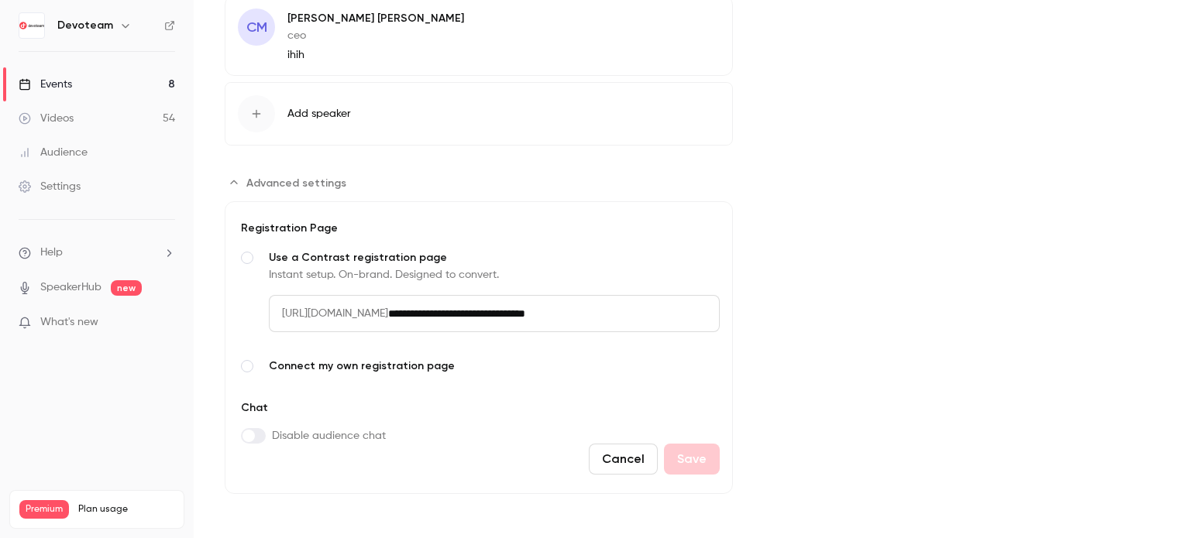
drag, startPoint x: 284, startPoint y: 311, endPoint x: 645, endPoint y: 322, distance: 360.4
click at [645, 322] on div "**********" at bounding box center [494, 313] width 451 height 37
click at [683, 314] on input "**********" at bounding box center [554, 313] width 332 height 37
drag, startPoint x: 683, startPoint y: 314, endPoint x: 46, endPoint y: 324, distance: 636.9
click at [37, 325] on div "**********" at bounding box center [595, 269] width 1190 height 538
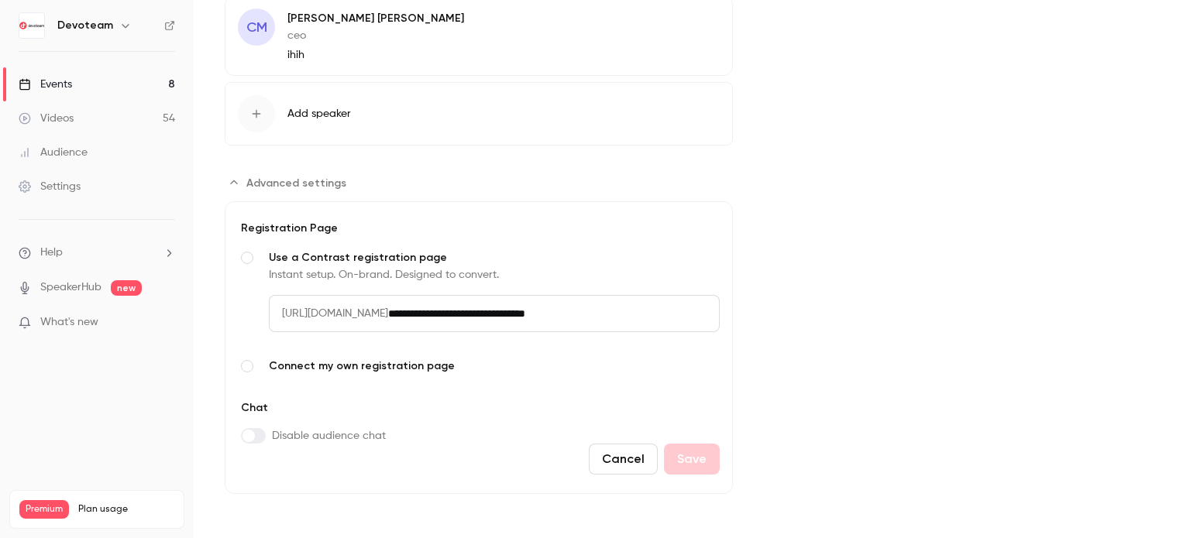
drag, startPoint x: 379, startPoint y: 322, endPoint x: 283, endPoint y: 318, distance: 96.1
click at [283, 318] on span "[URL][DOMAIN_NAME]" at bounding box center [328, 313] width 119 height 37
drag, startPoint x: 280, startPoint y: 312, endPoint x: 667, endPoint y: 327, distance: 386.8
click at [685, 330] on div "**********" at bounding box center [494, 326] width 451 height 62
copy span "[URL][DOMAIN_NAME]"
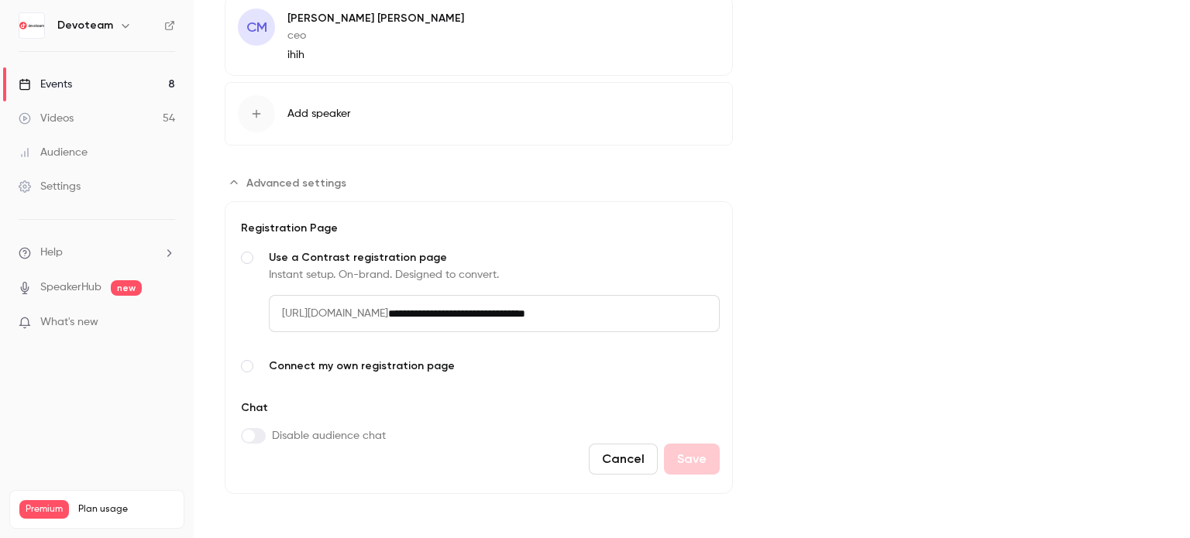
click at [304, 376] on div "**********" at bounding box center [479, 311] width 482 height 180
click at [306, 365] on span "Connect my own registration page" at bounding box center [494, 366] width 451 height 15
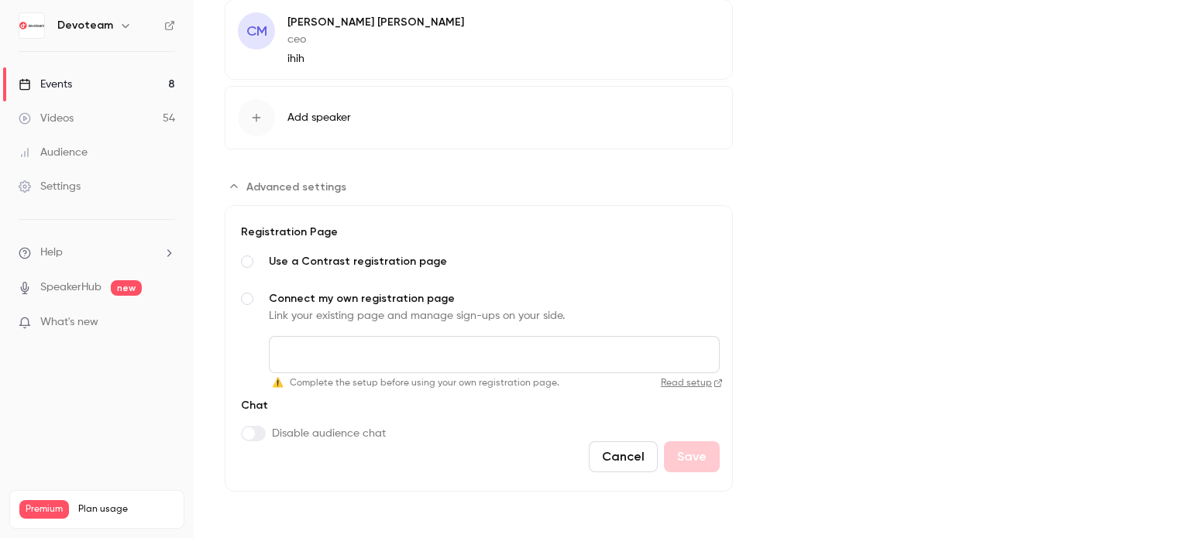
scroll to position [587, 0]
click at [294, 363] on input "Connect my own registration page Link your existing page and manage sign-ups on…" at bounding box center [494, 357] width 451 height 37
type input "******"
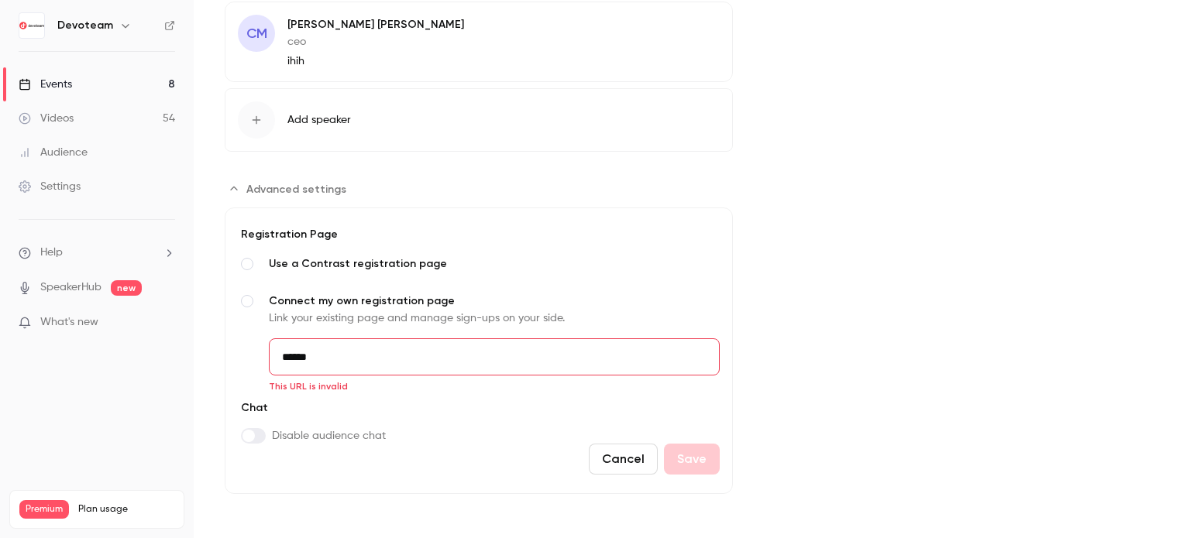
click at [280, 363] on input "******" at bounding box center [494, 357] width 451 height 37
click at [249, 260] on span "Advanced settings" at bounding box center [247, 264] width 12 height 12
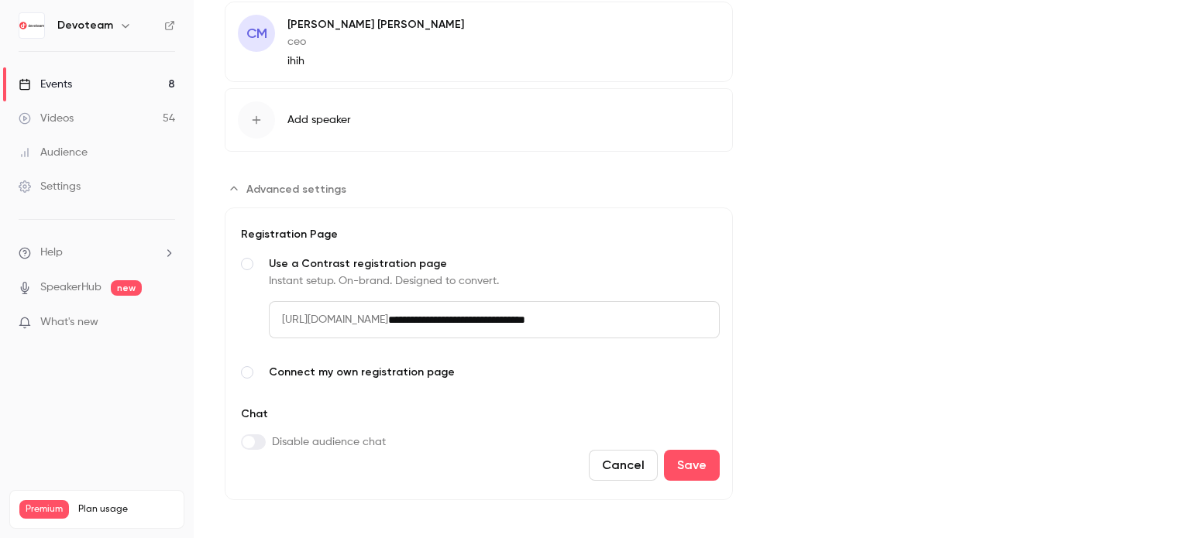
click at [562, 321] on input "**********" at bounding box center [554, 319] width 332 height 37
click at [561, 318] on input "**********" at bounding box center [554, 319] width 332 height 37
click at [559, 316] on input "**********" at bounding box center [554, 319] width 332 height 37
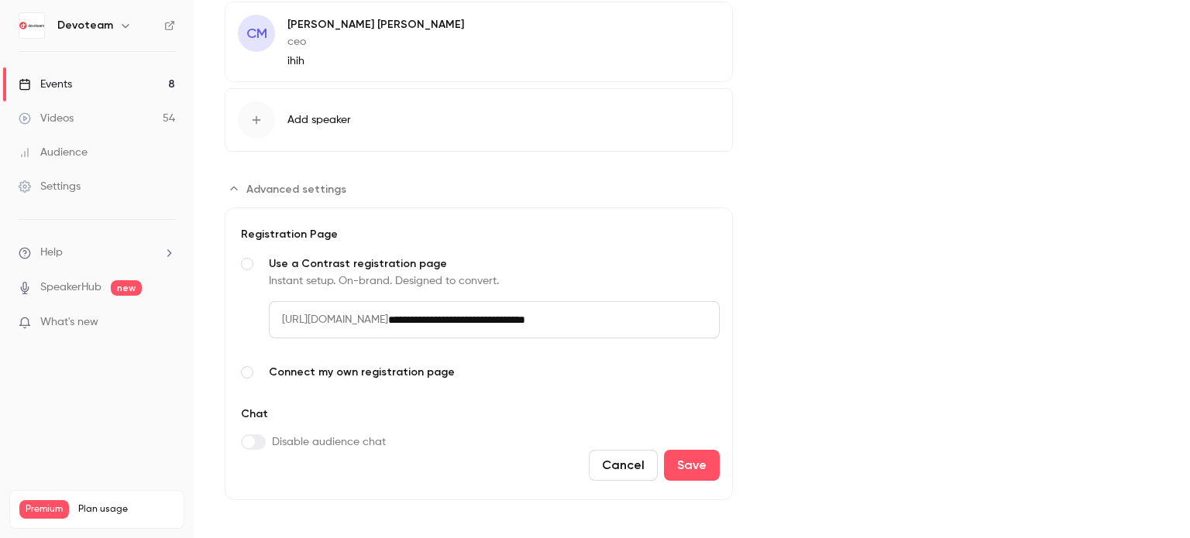
click at [559, 316] on input "**********" at bounding box center [554, 319] width 332 height 37
click at [614, 306] on input "**********" at bounding box center [554, 319] width 332 height 37
drag, startPoint x: 681, startPoint y: 319, endPoint x: 282, endPoint y: 323, distance: 399.0
click at [284, 325] on div "**********" at bounding box center [494, 319] width 451 height 37
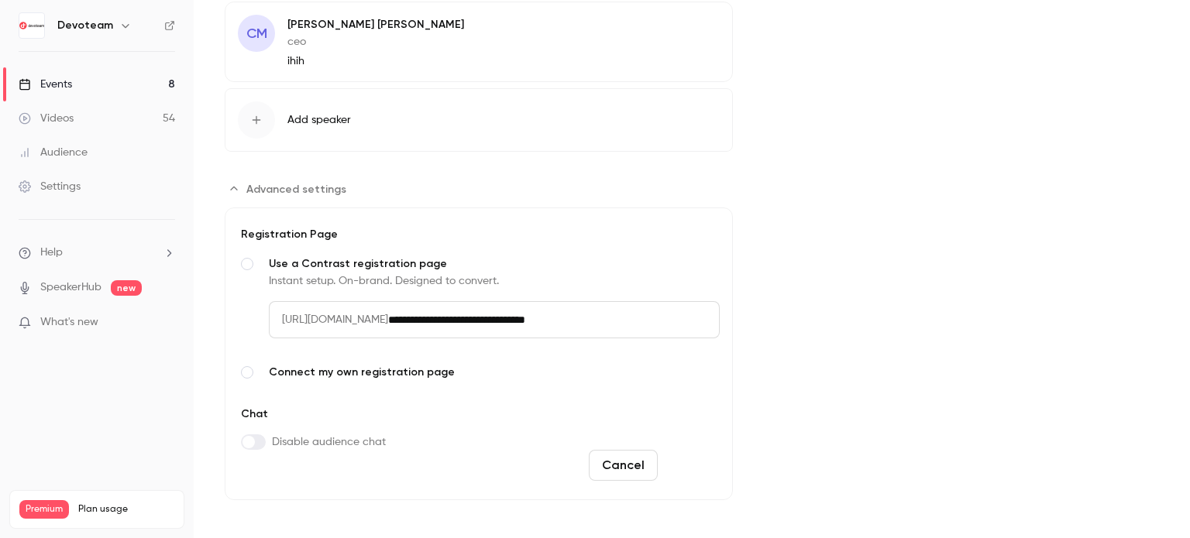
click at [692, 467] on button "Save" at bounding box center [692, 465] width 56 height 31
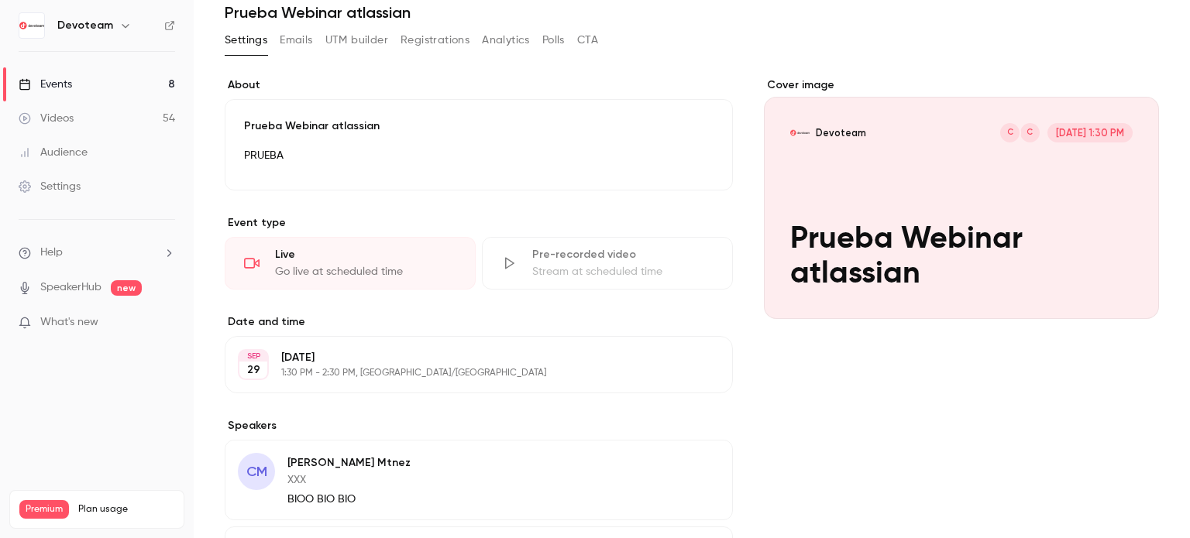
scroll to position [0, 0]
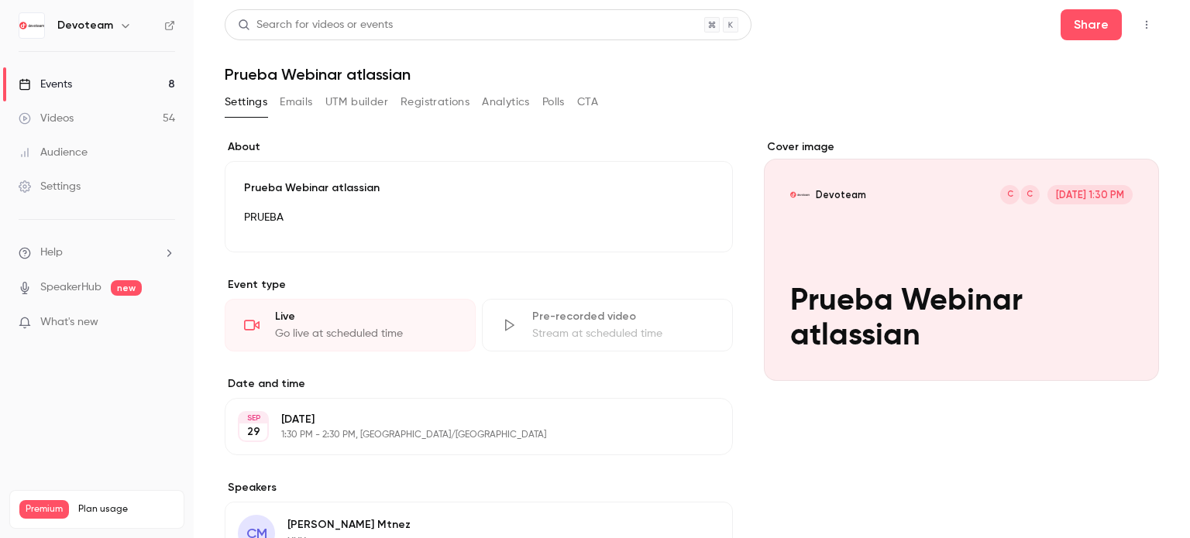
click at [458, 103] on button "Registrations" at bounding box center [435, 102] width 69 height 25
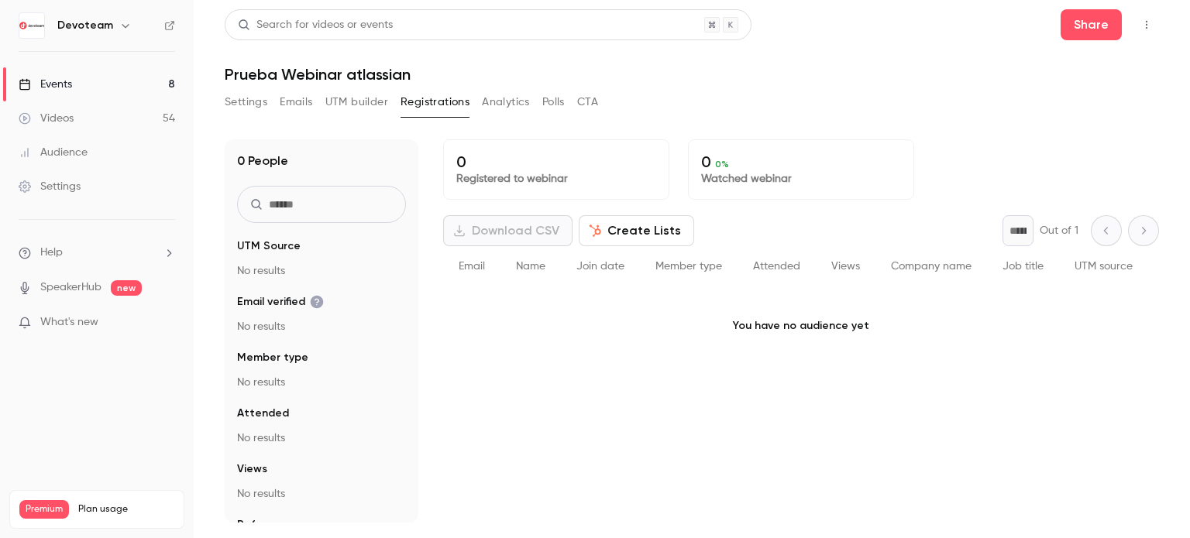
click at [59, 86] on div "Events" at bounding box center [45, 84] width 53 height 15
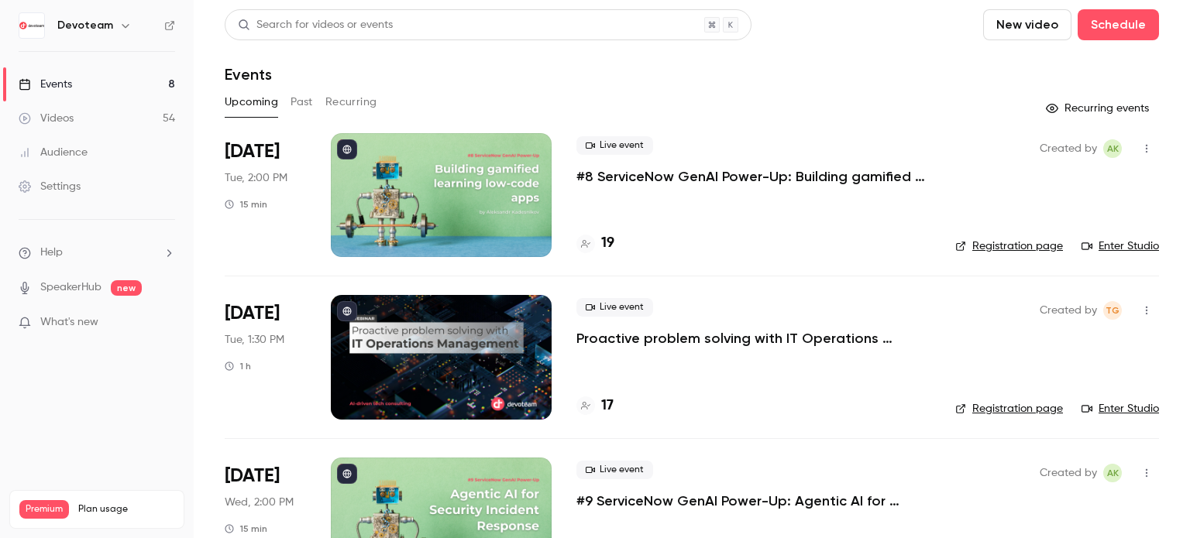
click at [300, 102] on button "Past" at bounding box center [301, 102] width 22 height 25
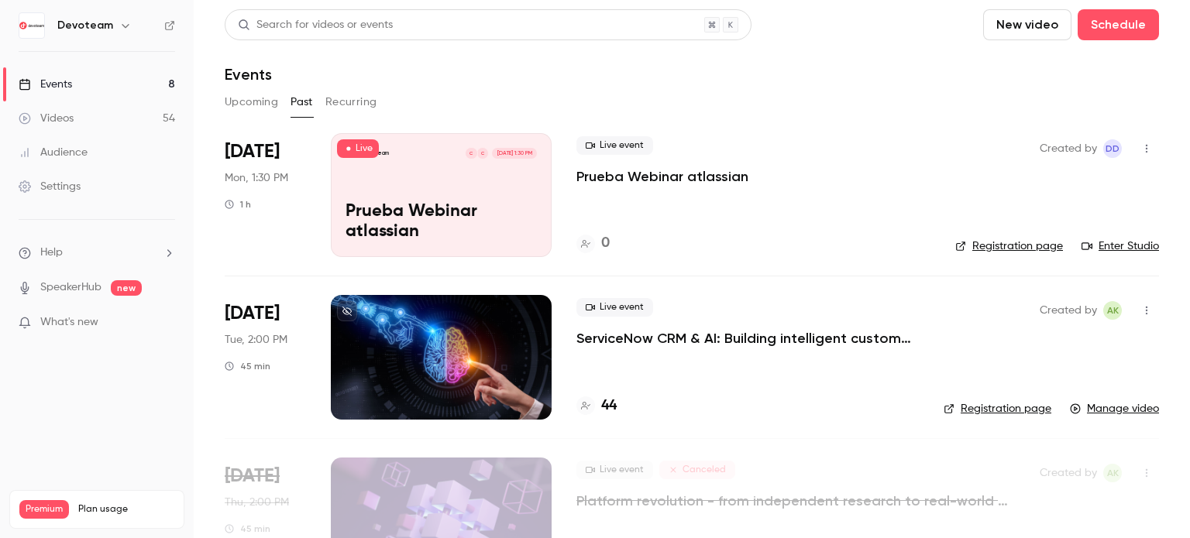
click at [1027, 247] on link "Registration page" at bounding box center [1009, 246] width 108 height 15
click at [609, 177] on p "Prueba Webinar atlassian" at bounding box center [662, 176] width 172 height 19
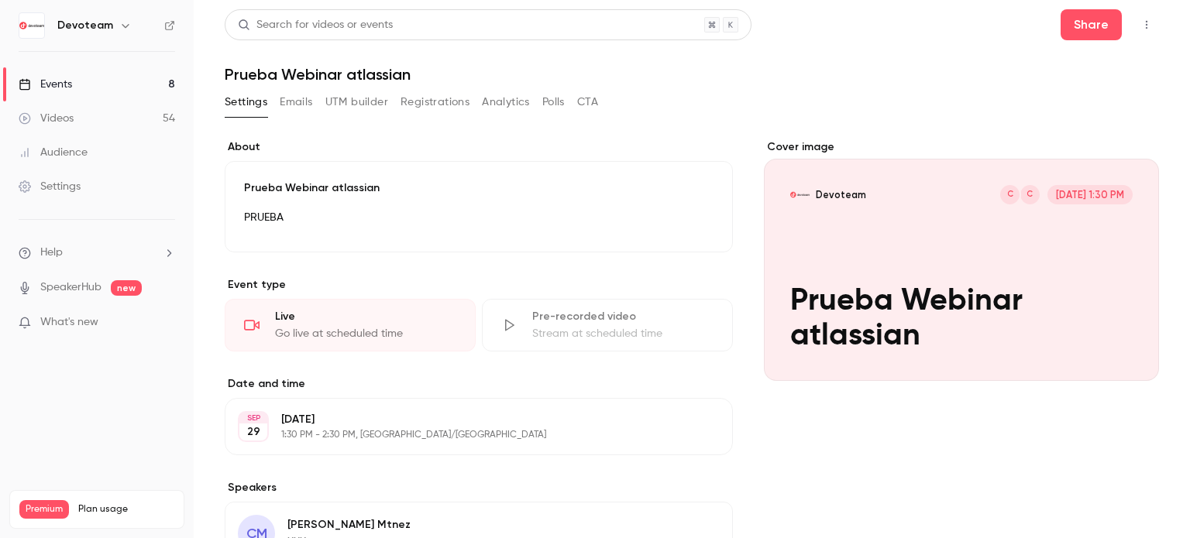
click at [695, 222] on button "Edit" at bounding box center [686, 221] width 57 height 25
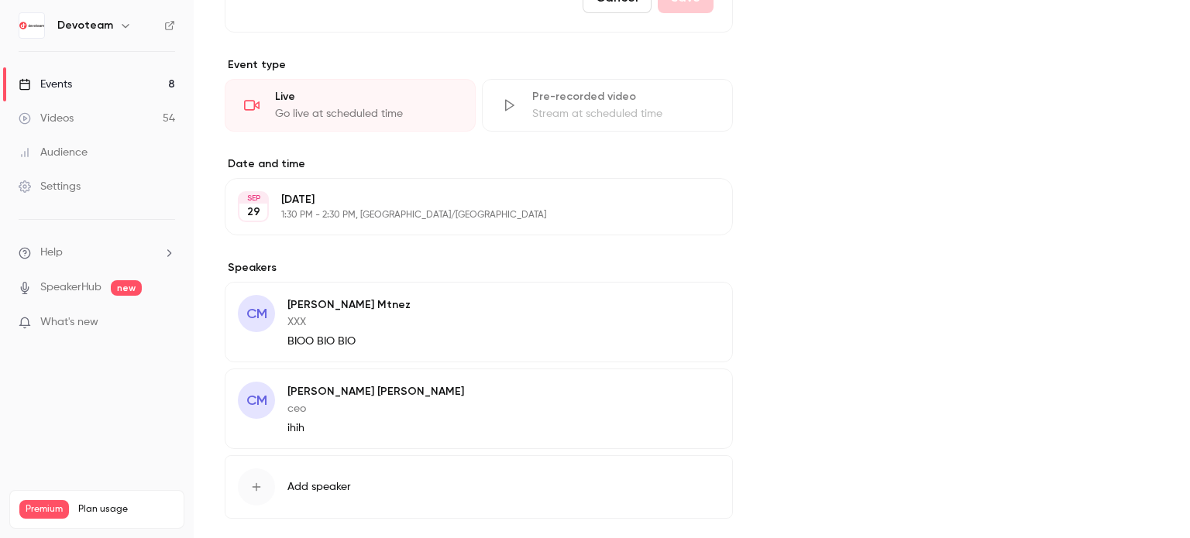
scroll to position [539, 0]
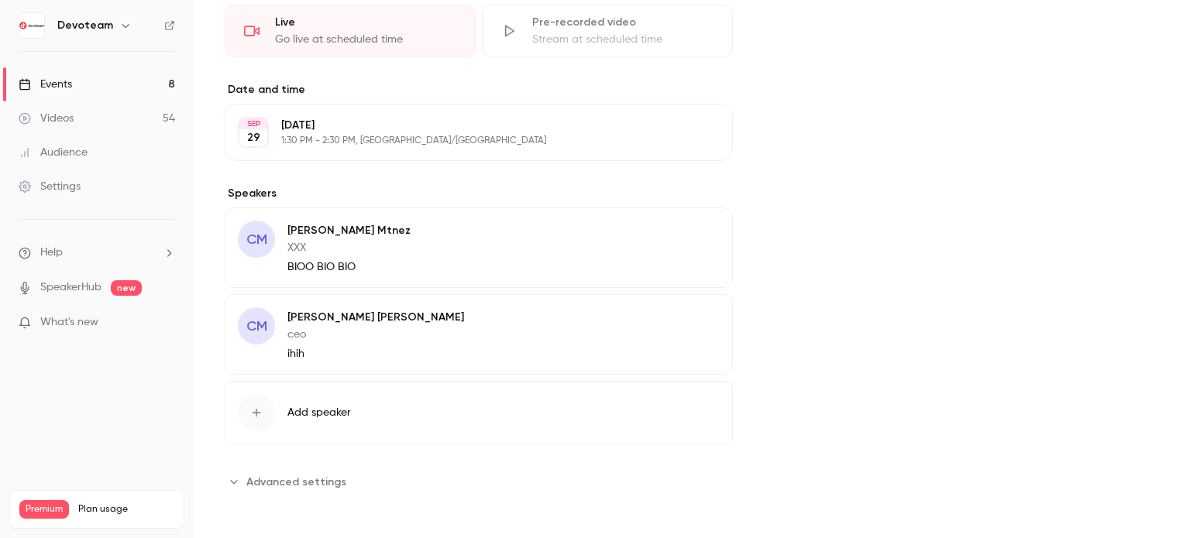
click at [239, 479] on icon "Advanced settings" at bounding box center [234, 482] width 12 height 12
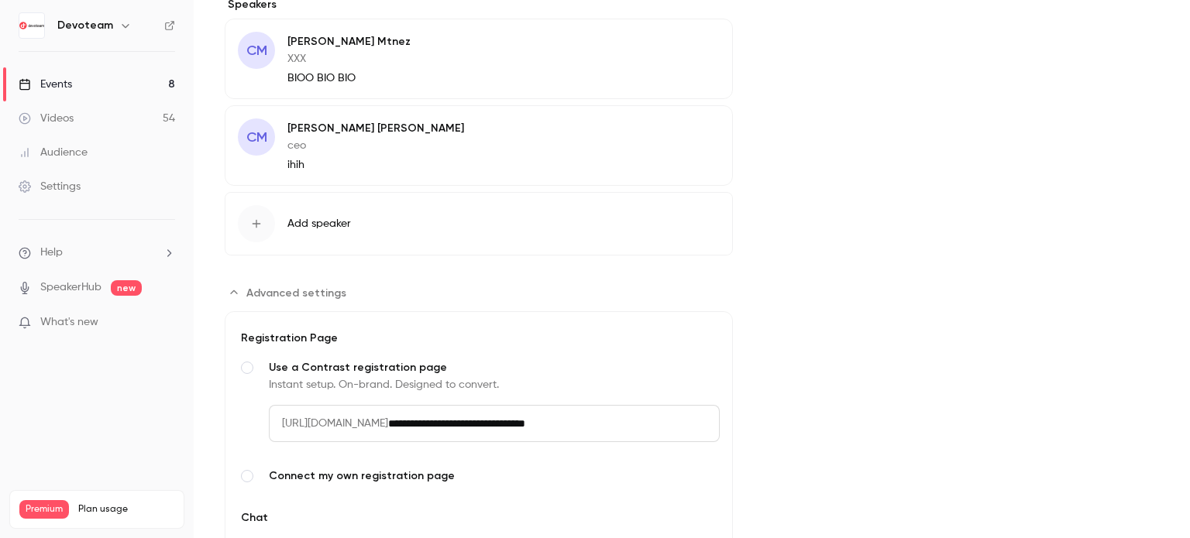
scroll to position [837, 0]
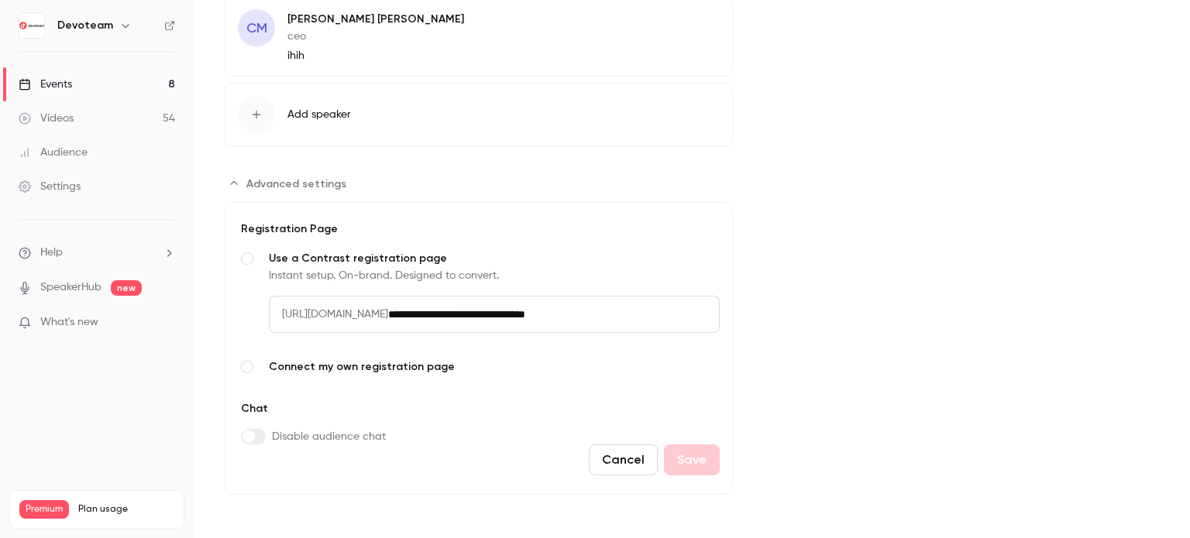
click at [388, 308] on span "[URL][DOMAIN_NAME]" at bounding box center [328, 314] width 119 height 37
click at [388, 309] on span "[URL][DOMAIN_NAME]" at bounding box center [328, 314] width 119 height 37
click at [476, 309] on input "**********" at bounding box center [554, 314] width 332 height 37
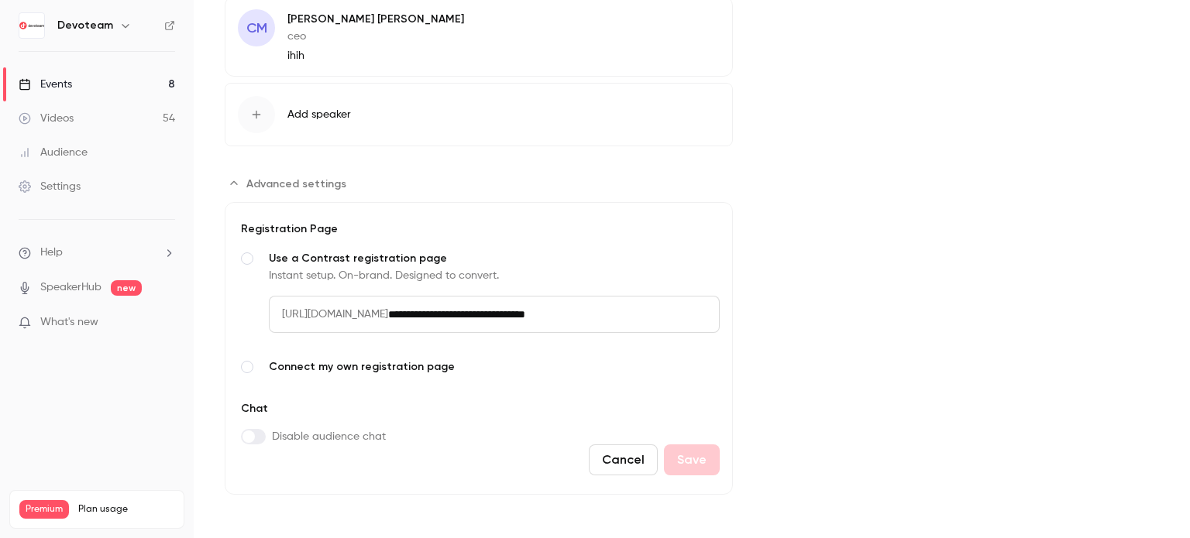
click at [359, 311] on span "[URL][DOMAIN_NAME]" at bounding box center [328, 314] width 119 height 37
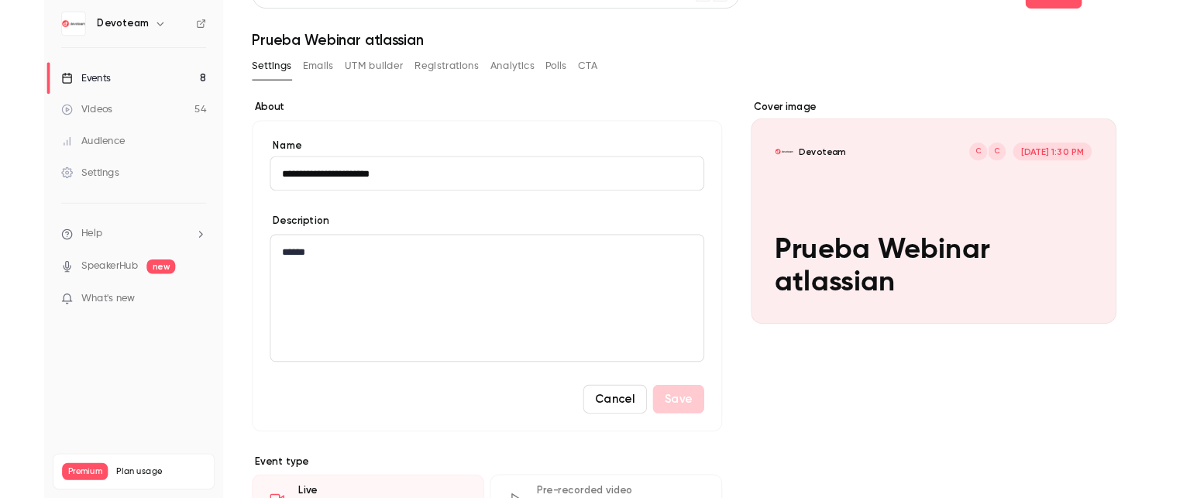
scroll to position [0, 0]
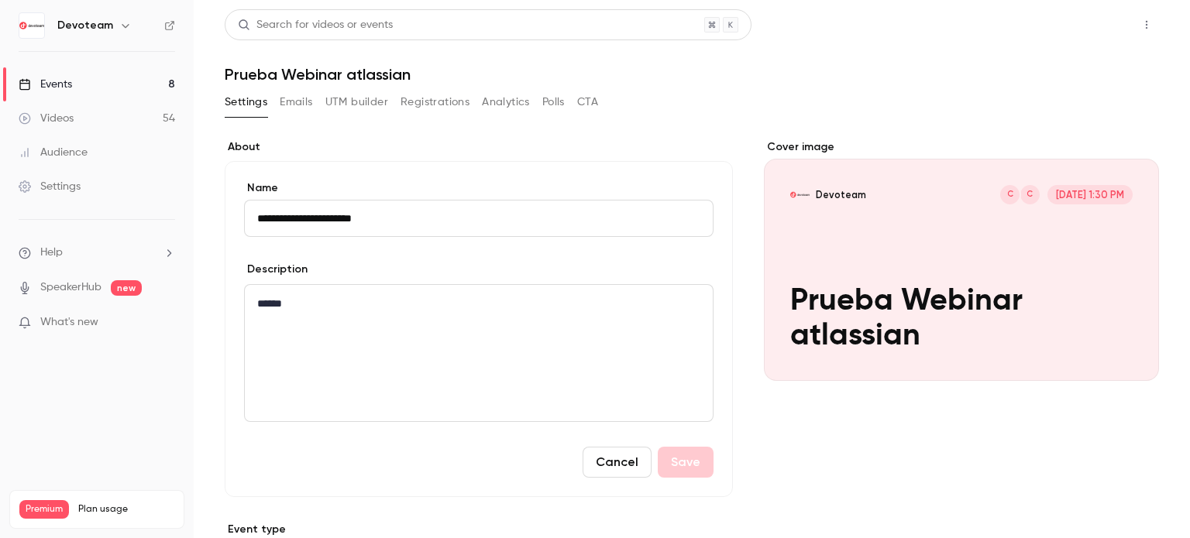
click at [1085, 15] on button "Share" at bounding box center [1091, 24] width 61 height 31
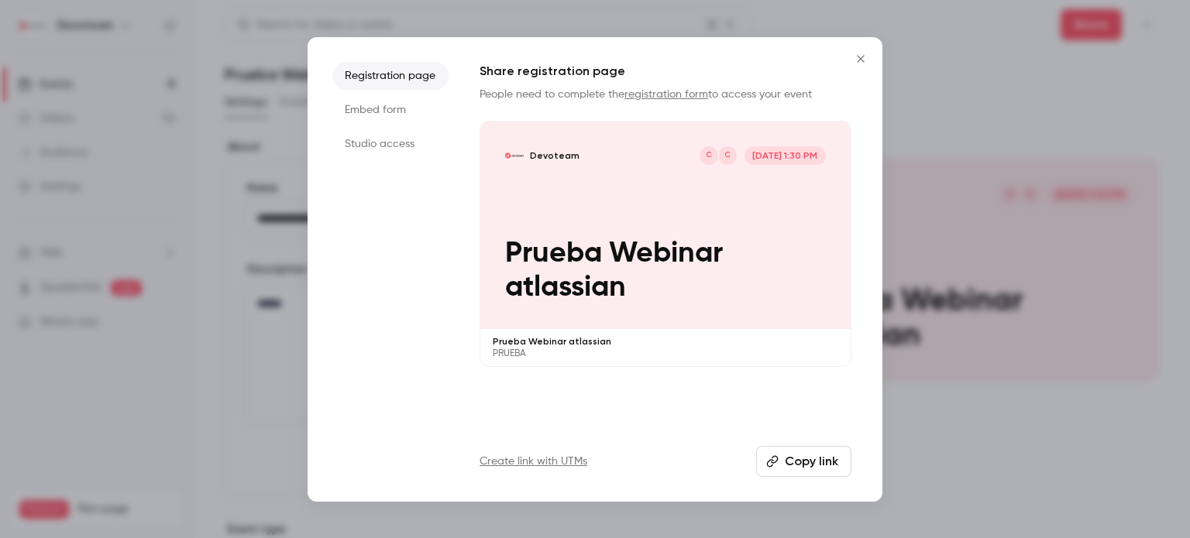
click at [826, 464] on button "Copy link" at bounding box center [803, 461] width 95 height 31
click at [865, 53] on icon "Close" at bounding box center [860, 59] width 19 height 12
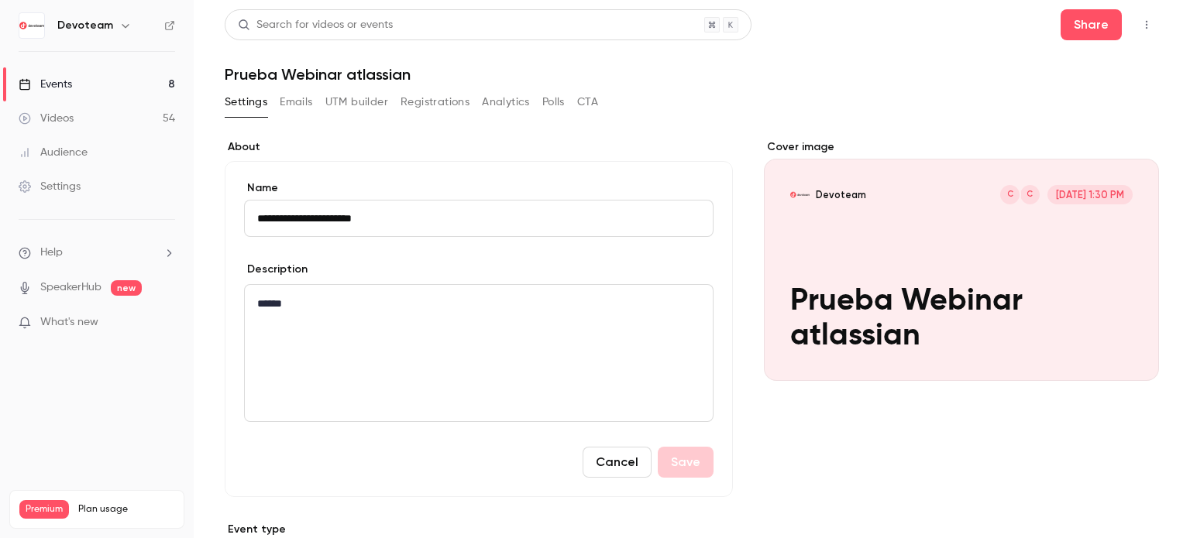
click at [1140, 26] on icon "button" at bounding box center [1146, 24] width 12 height 11
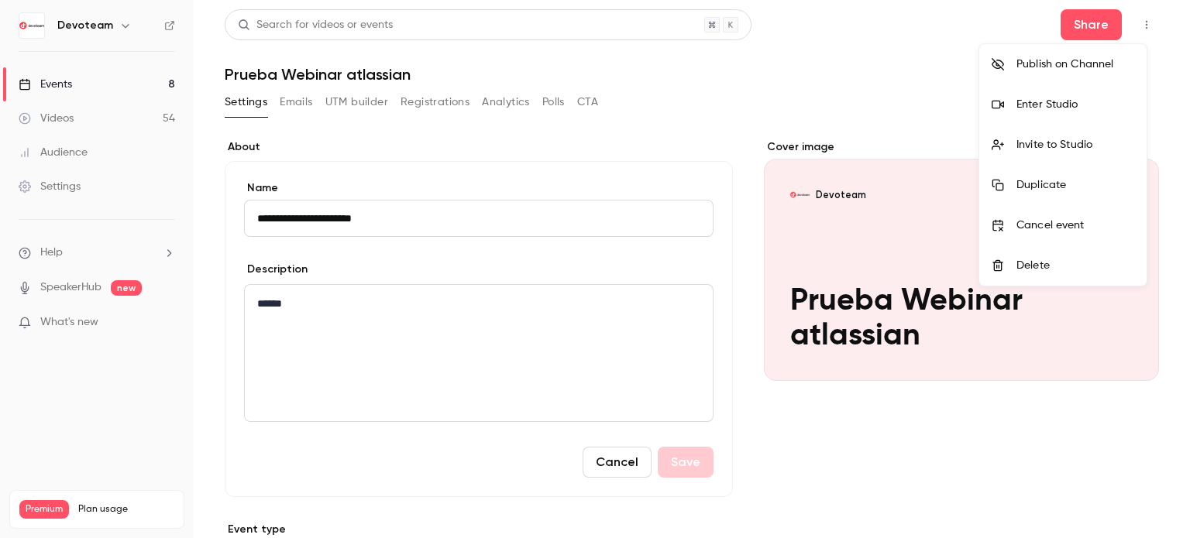
click at [1060, 27] on div at bounding box center [595, 269] width 1190 height 538
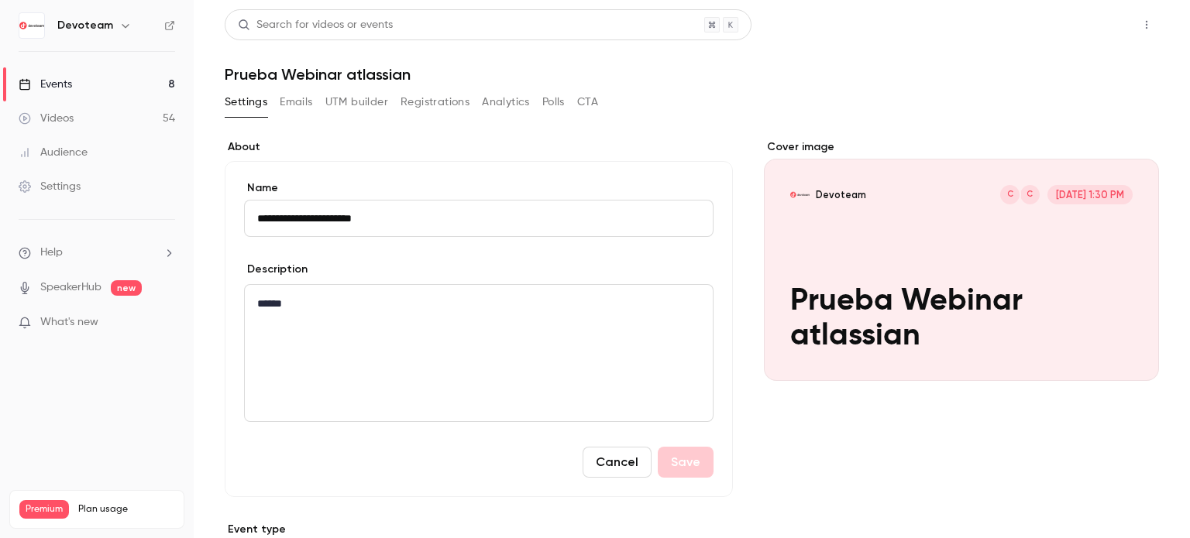
click at [1064, 29] on button "Share" at bounding box center [1091, 24] width 61 height 31
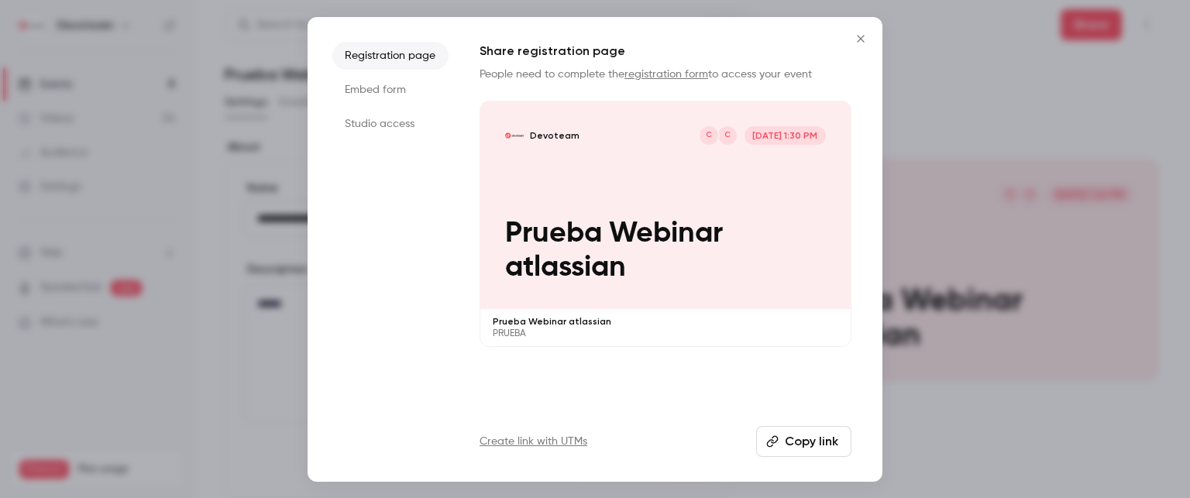
click at [858, 34] on icon "Close" at bounding box center [860, 39] width 19 height 12
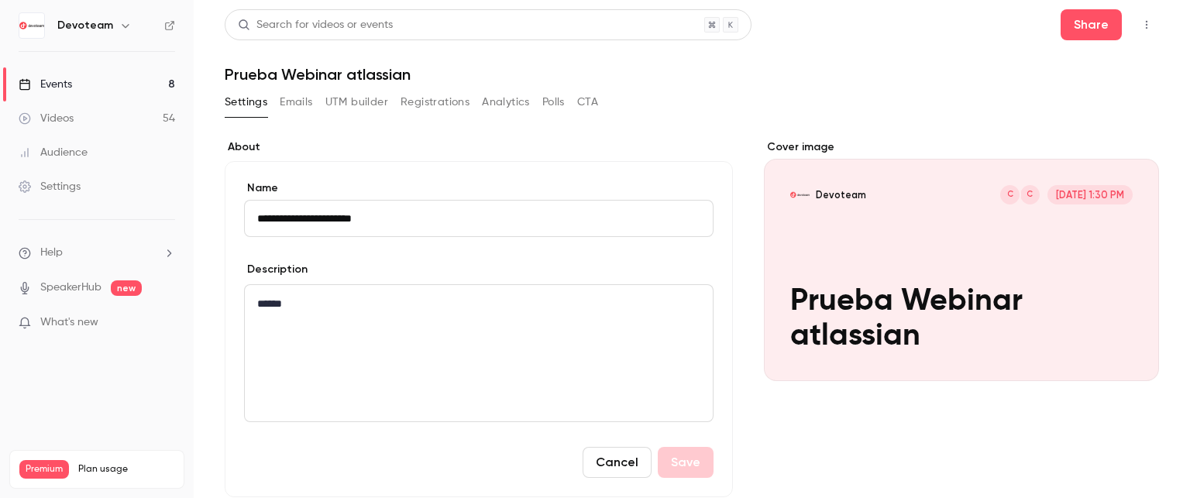
click at [64, 80] on div "Events" at bounding box center [45, 84] width 53 height 15
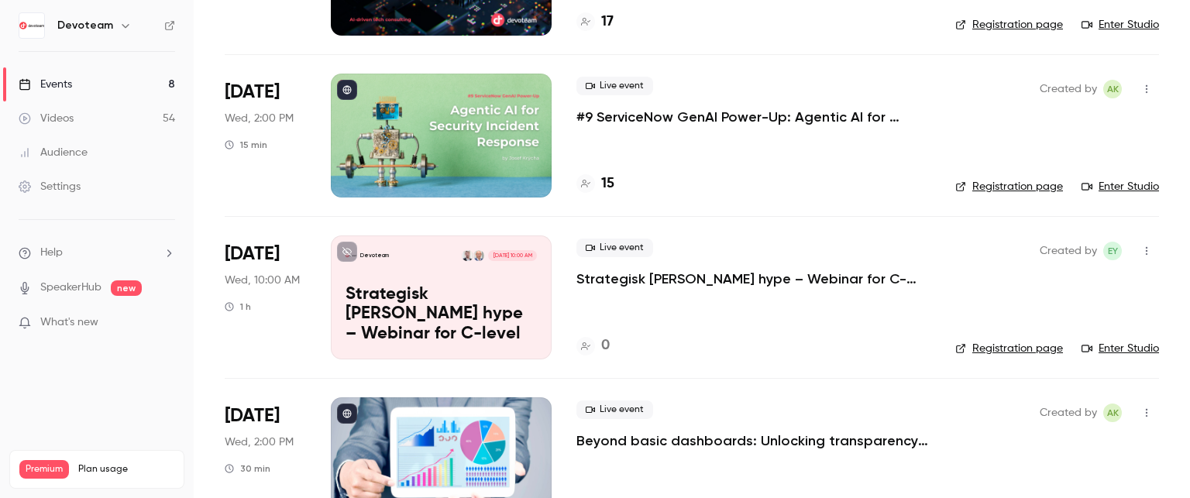
scroll to position [378, 0]
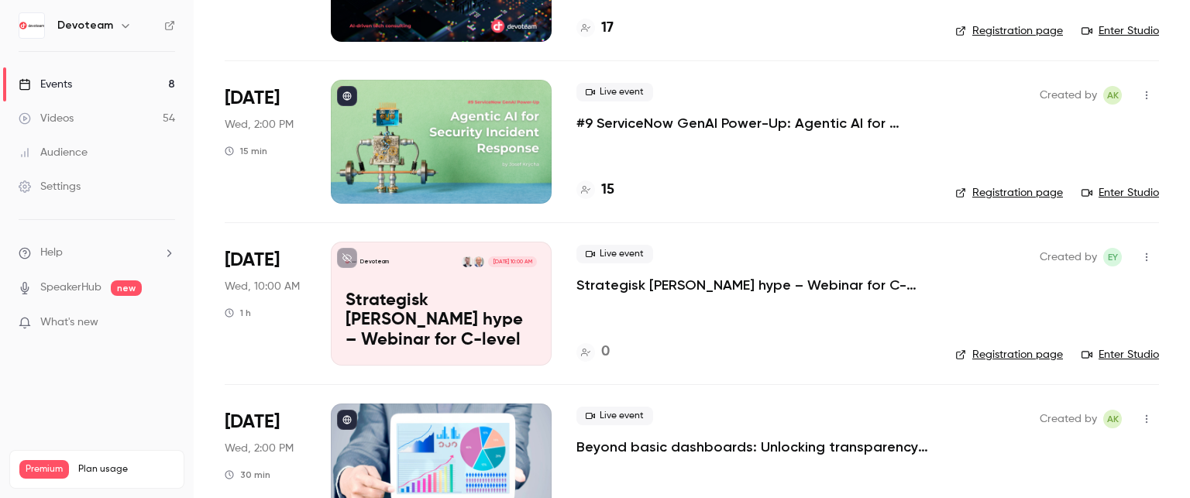
click at [65, 153] on div "Audience" at bounding box center [53, 152] width 69 height 15
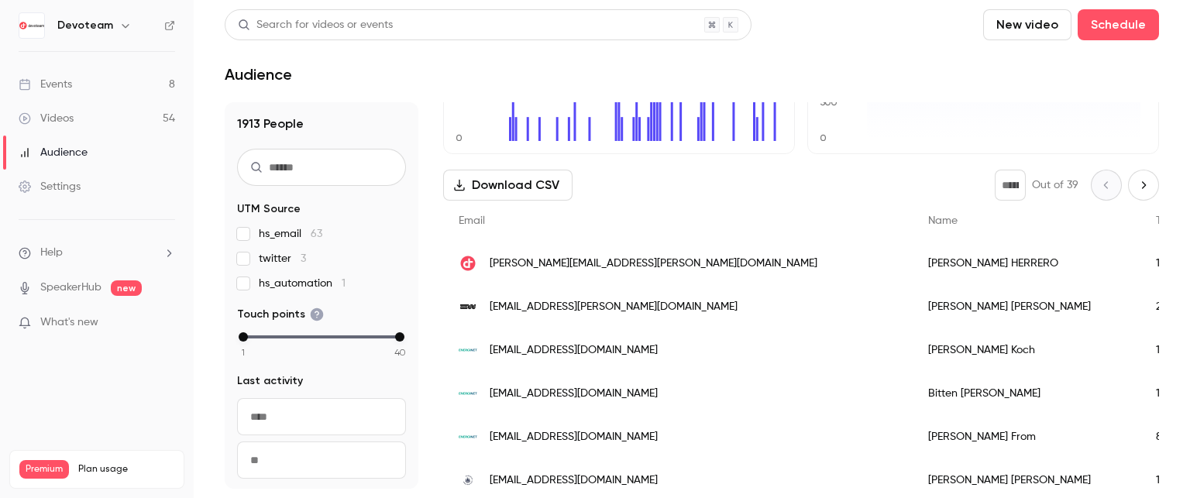
scroll to position [155, 0]
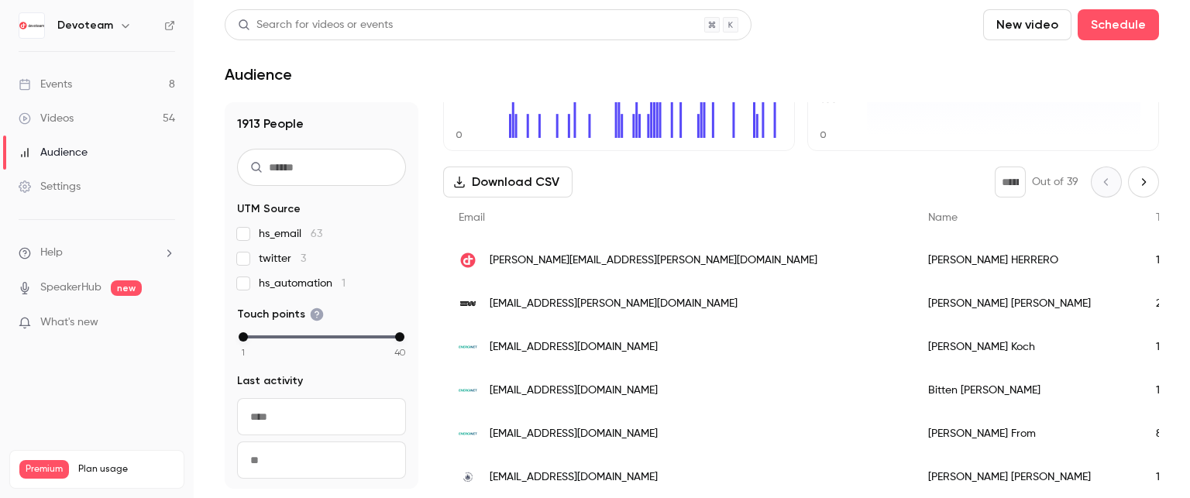
click at [67, 81] on div "Events" at bounding box center [45, 84] width 53 height 15
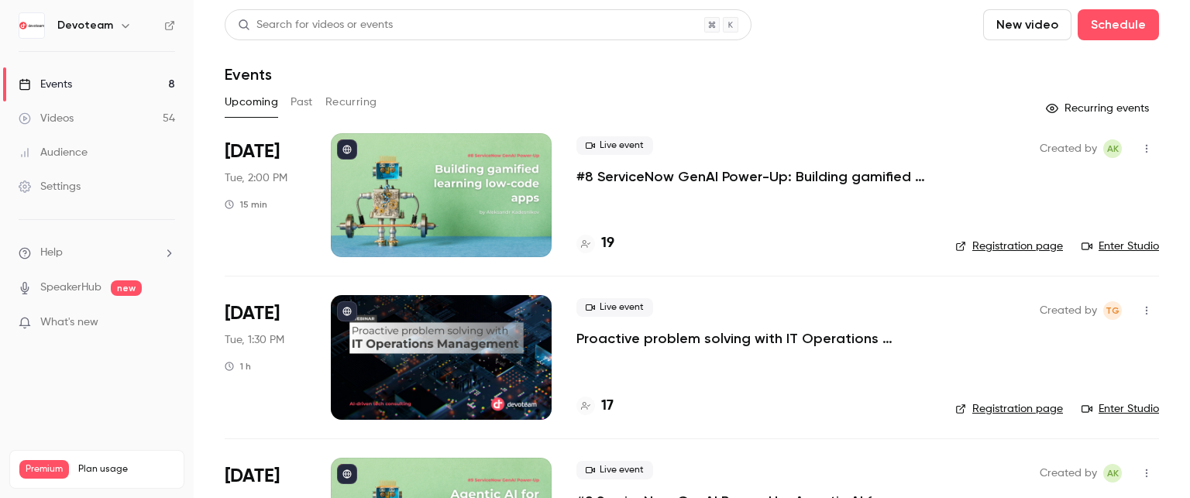
click at [297, 105] on button "Past" at bounding box center [301, 102] width 22 height 25
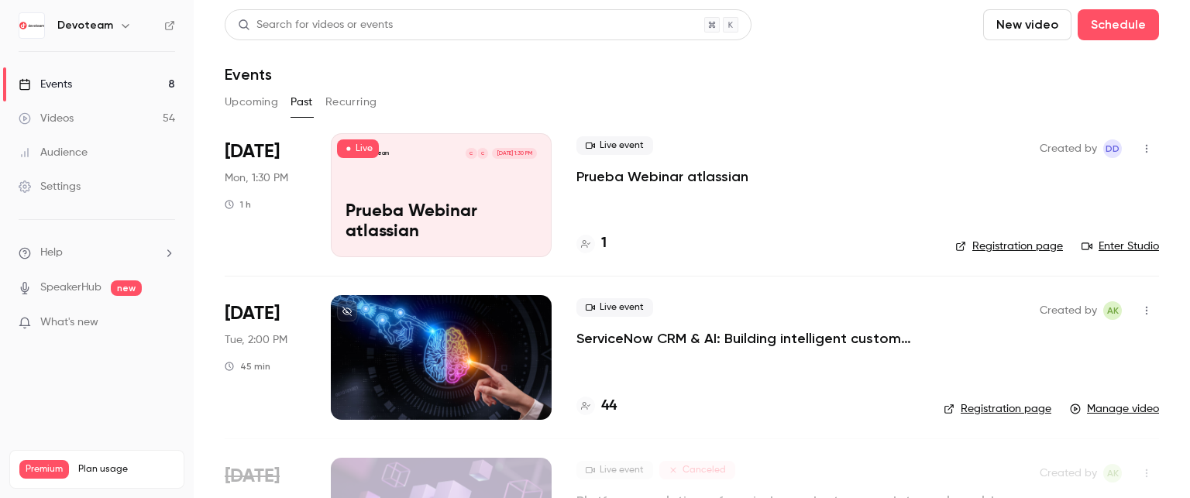
click at [602, 244] on h4 "1" at bounding box center [603, 243] width 5 height 21
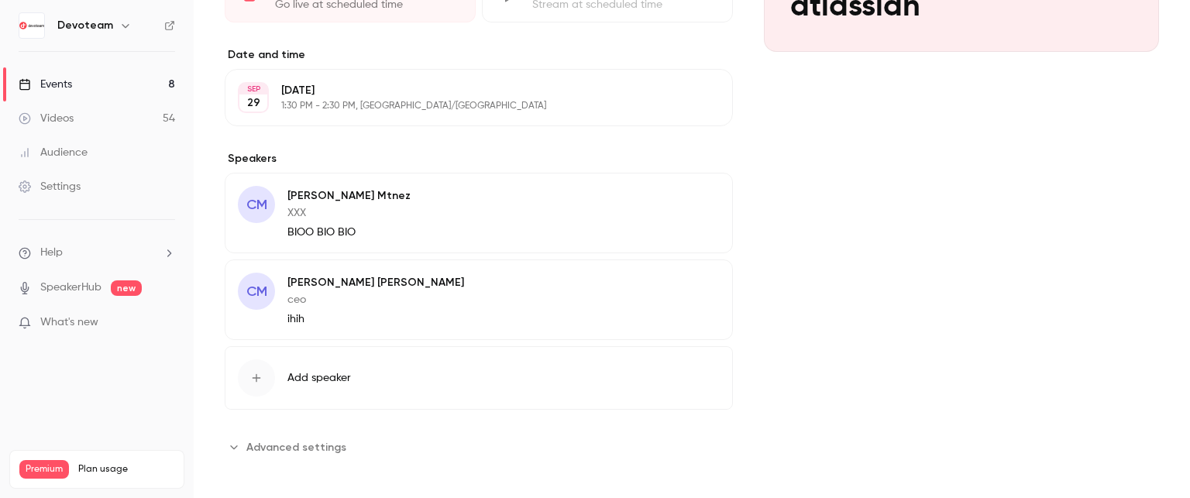
scroll to position [335, 0]
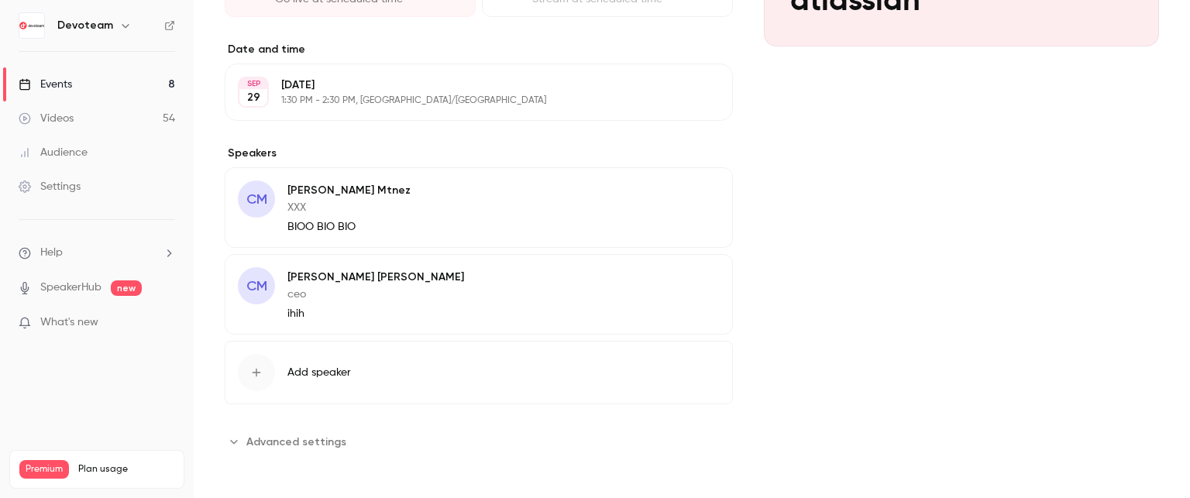
click at [307, 439] on span "Advanced settings" at bounding box center [296, 442] width 100 height 16
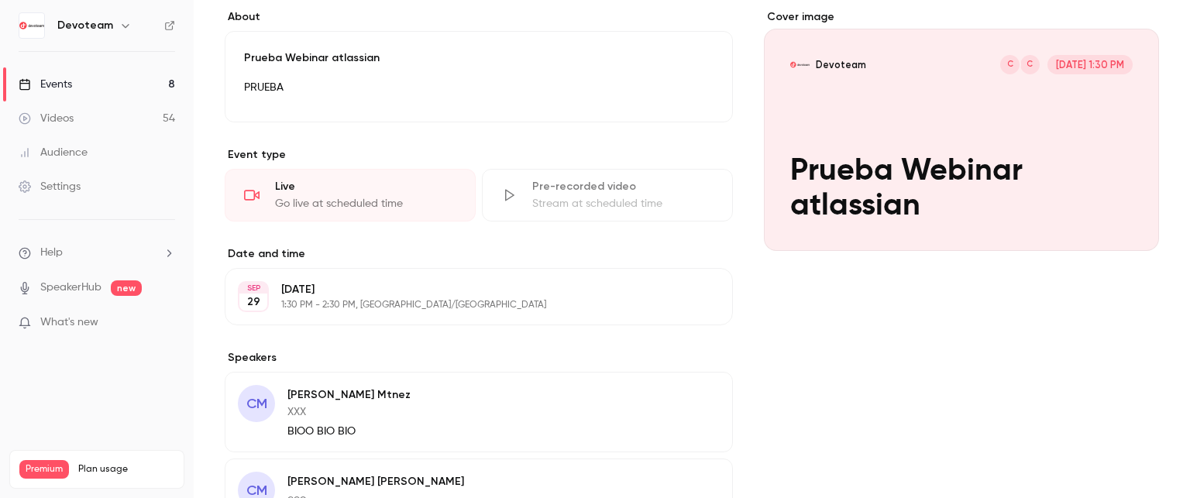
scroll to position [0, 0]
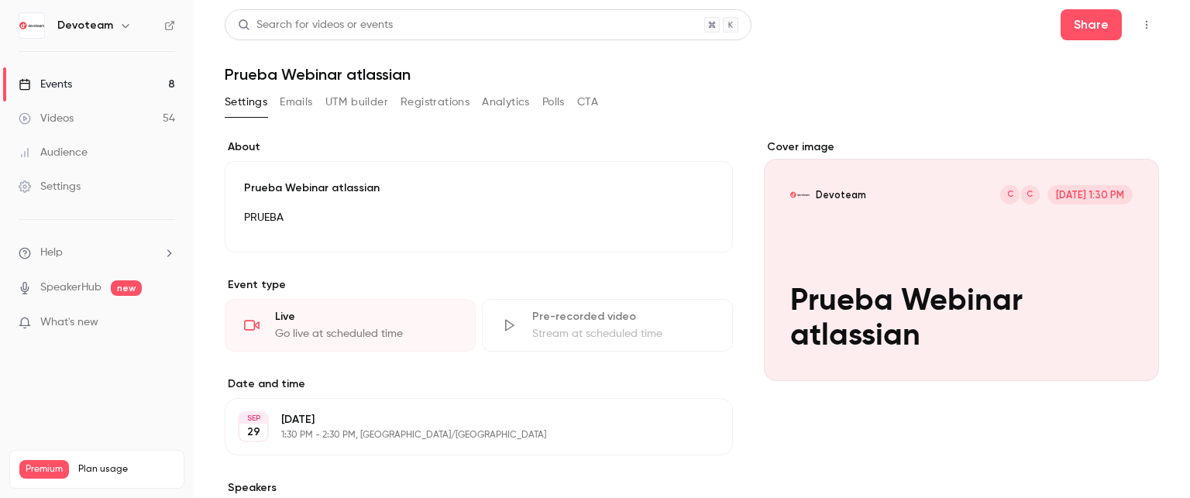
click at [431, 110] on button "Registrations" at bounding box center [435, 102] width 69 height 25
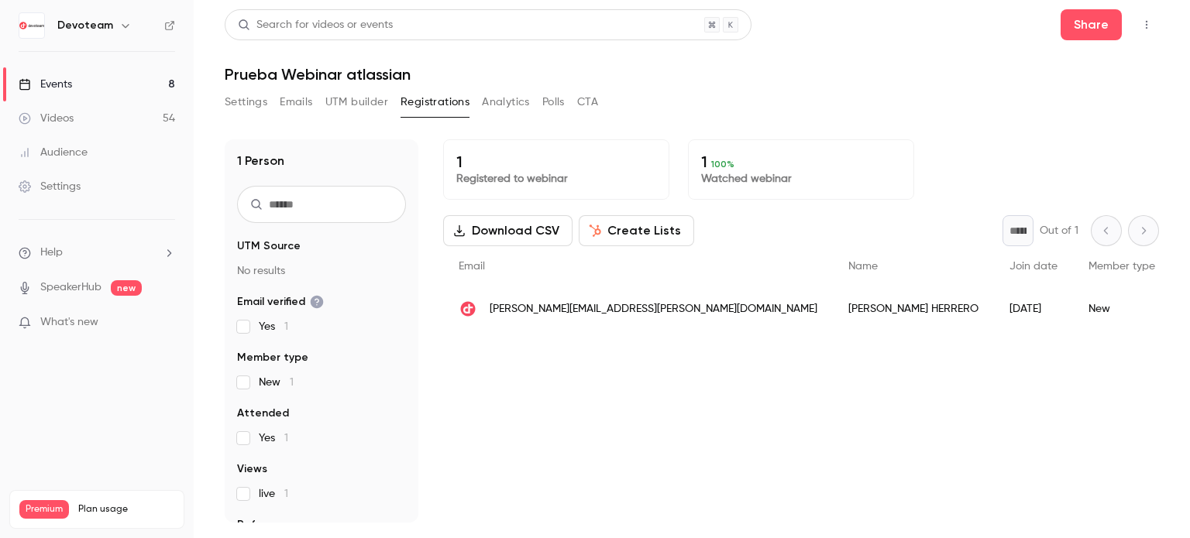
click at [70, 77] on div "Events" at bounding box center [45, 84] width 53 height 15
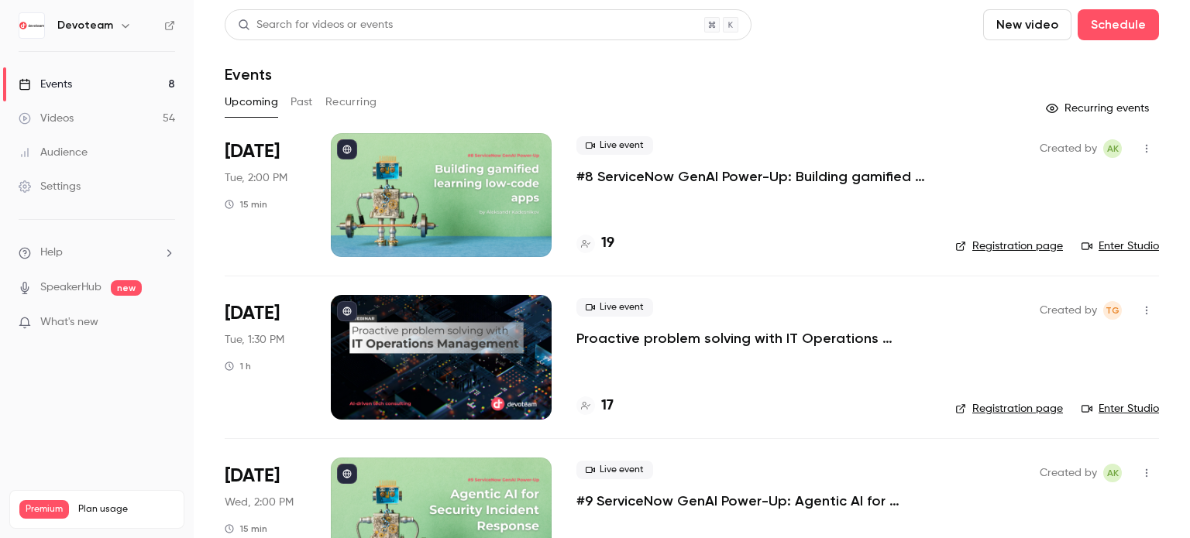
click at [307, 105] on button "Past" at bounding box center [301, 102] width 22 height 25
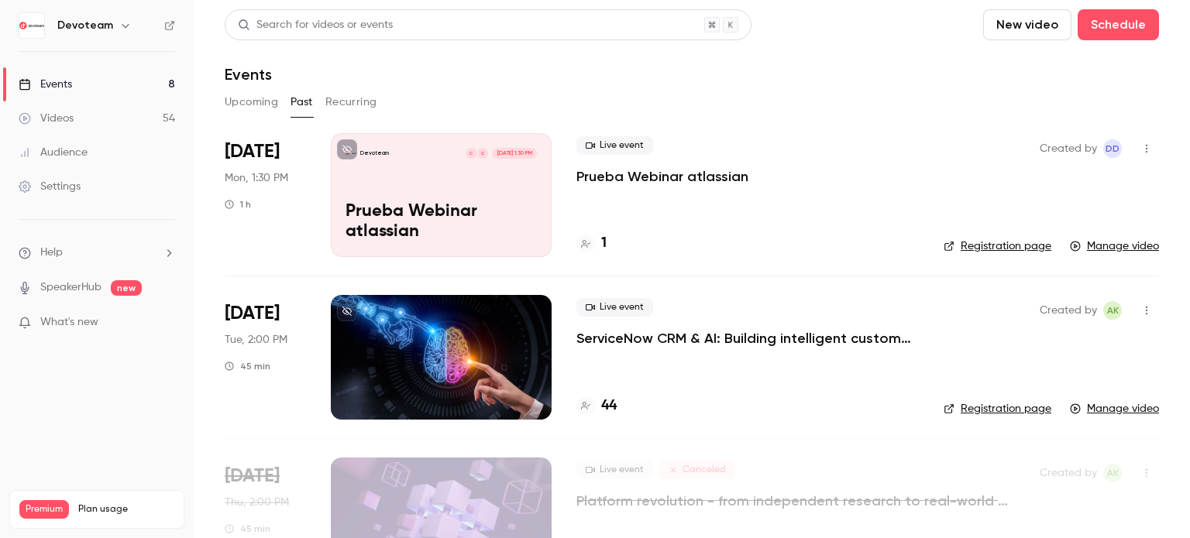
click at [1140, 144] on icon "button" at bounding box center [1146, 148] width 12 height 11
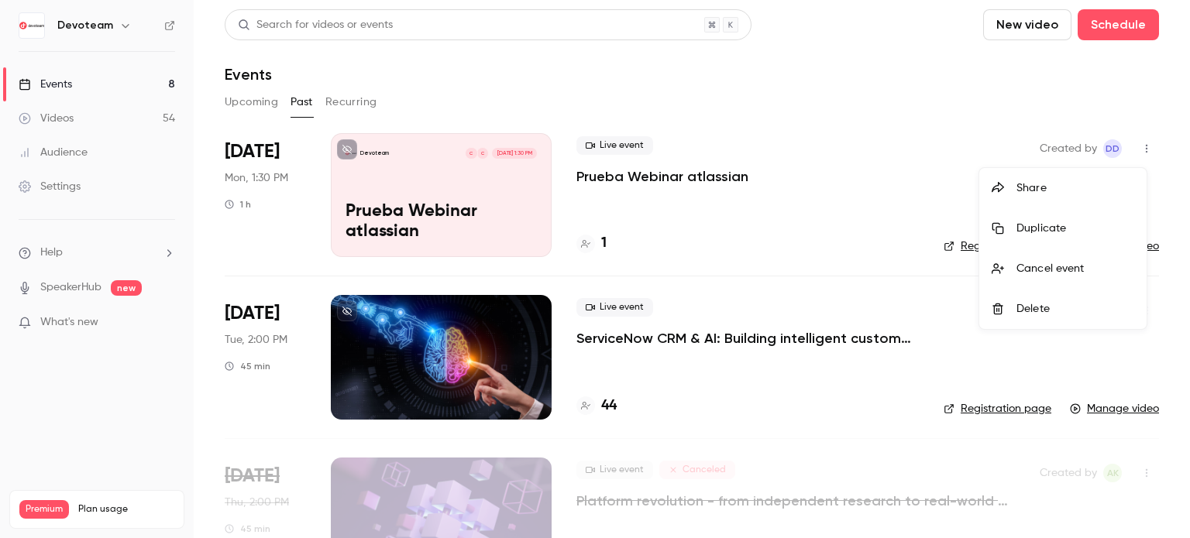
click at [870, 229] on div at bounding box center [595, 269] width 1190 height 538
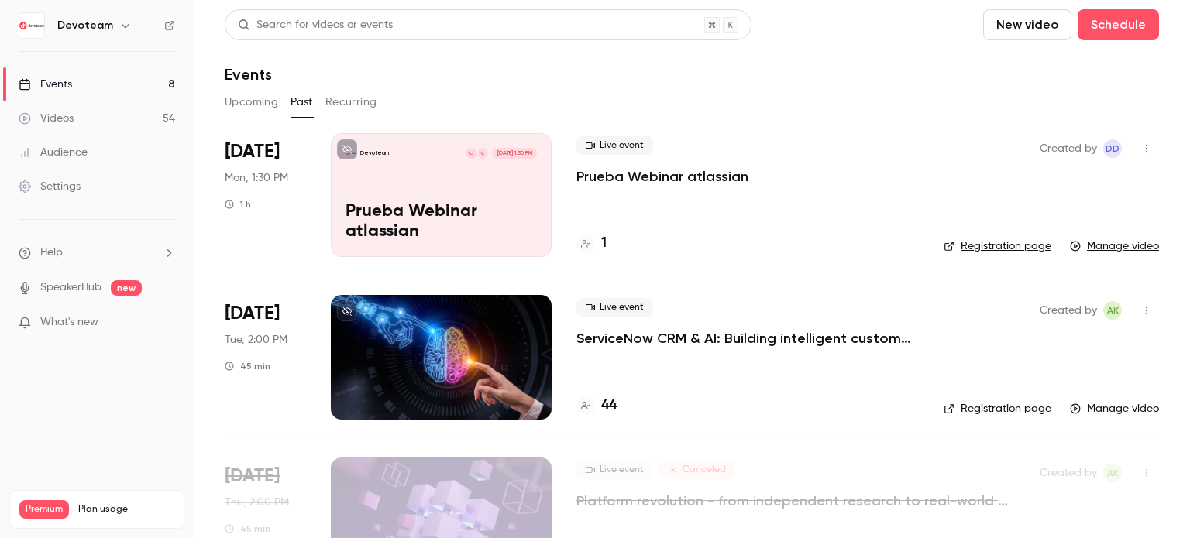
click at [1140, 143] on icon "button" at bounding box center [1146, 148] width 12 height 11
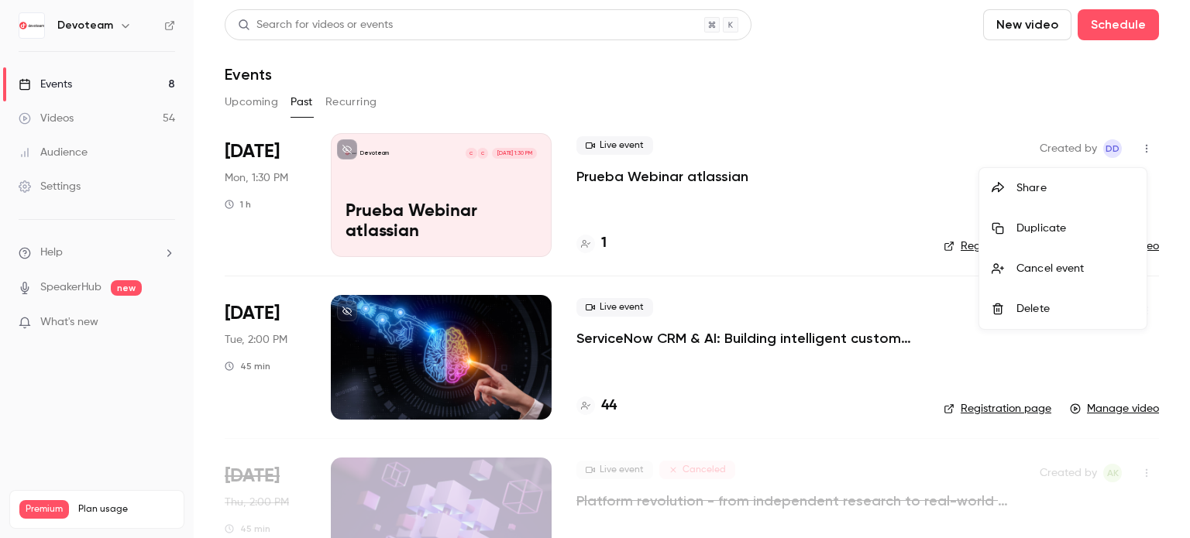
click at [1061, 305] on div "Delete" at bounding box center [1075, 308] width 118 height 15
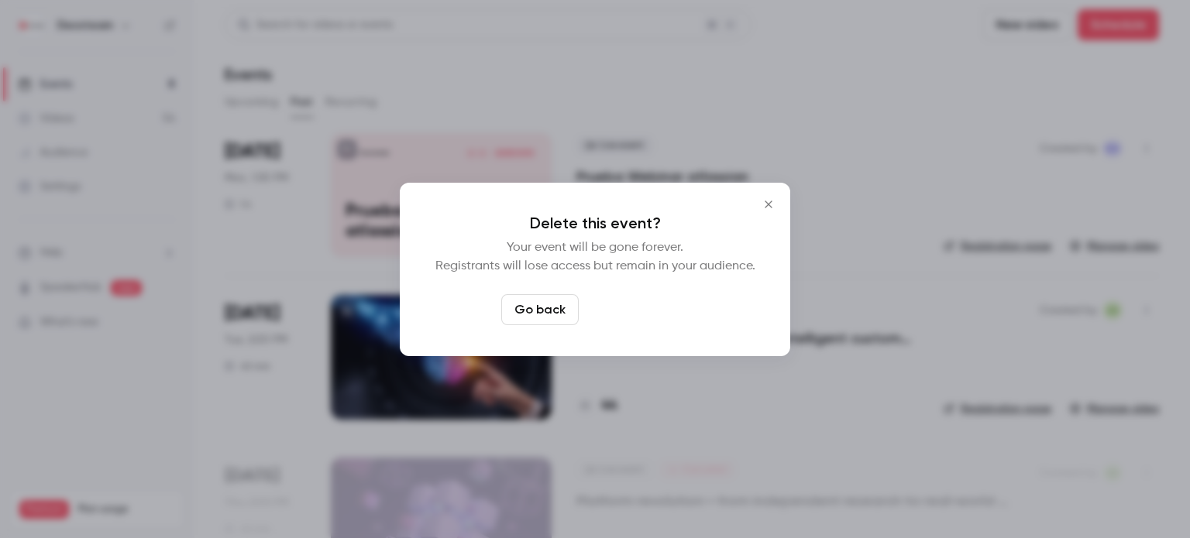
click at [629, 314] on button "Delete event" at bounding box center [637, 309] width 104 height 31
